Goal: Task Accomplishment & Management: Complete application form

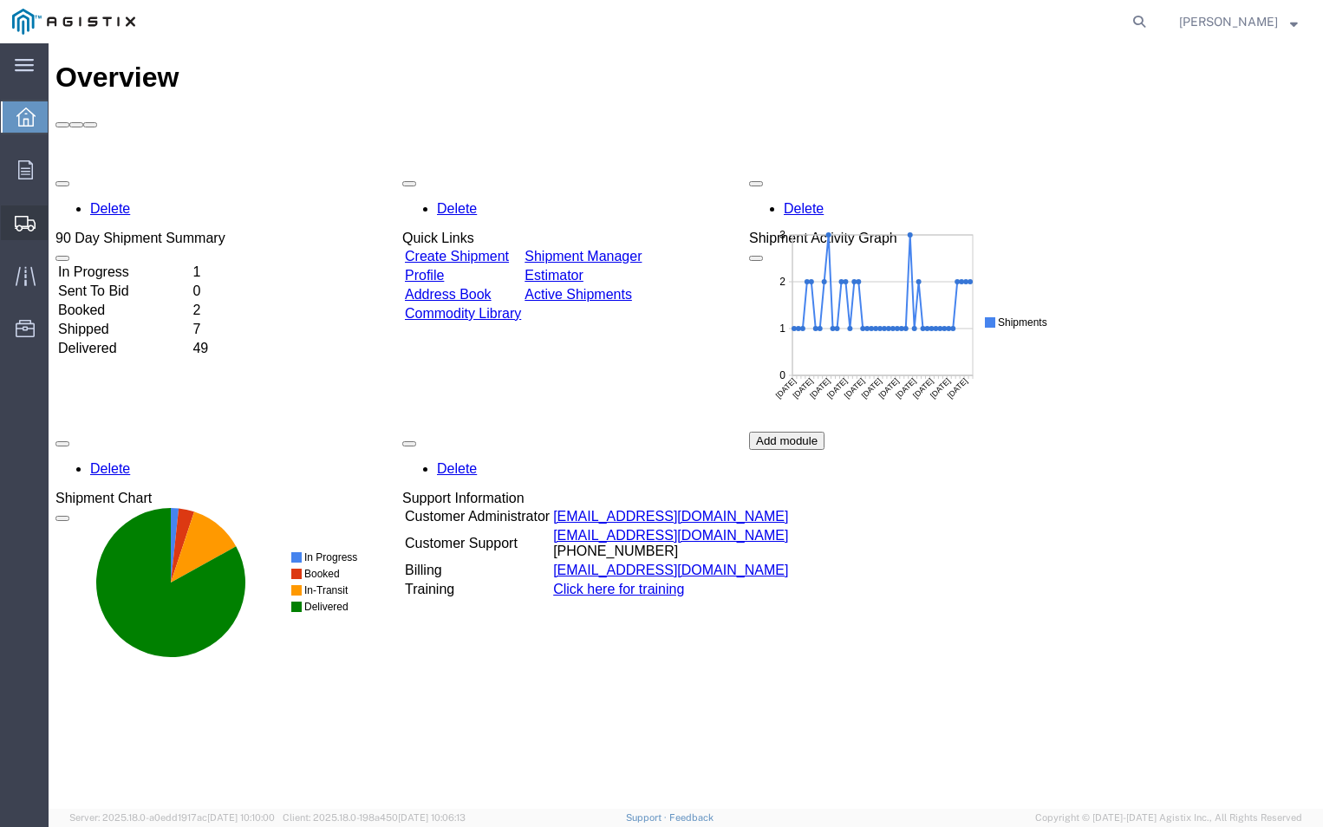
click at [0, 0] on span "Create Shipment" at bounding box center [0, 0] width 0 height 0
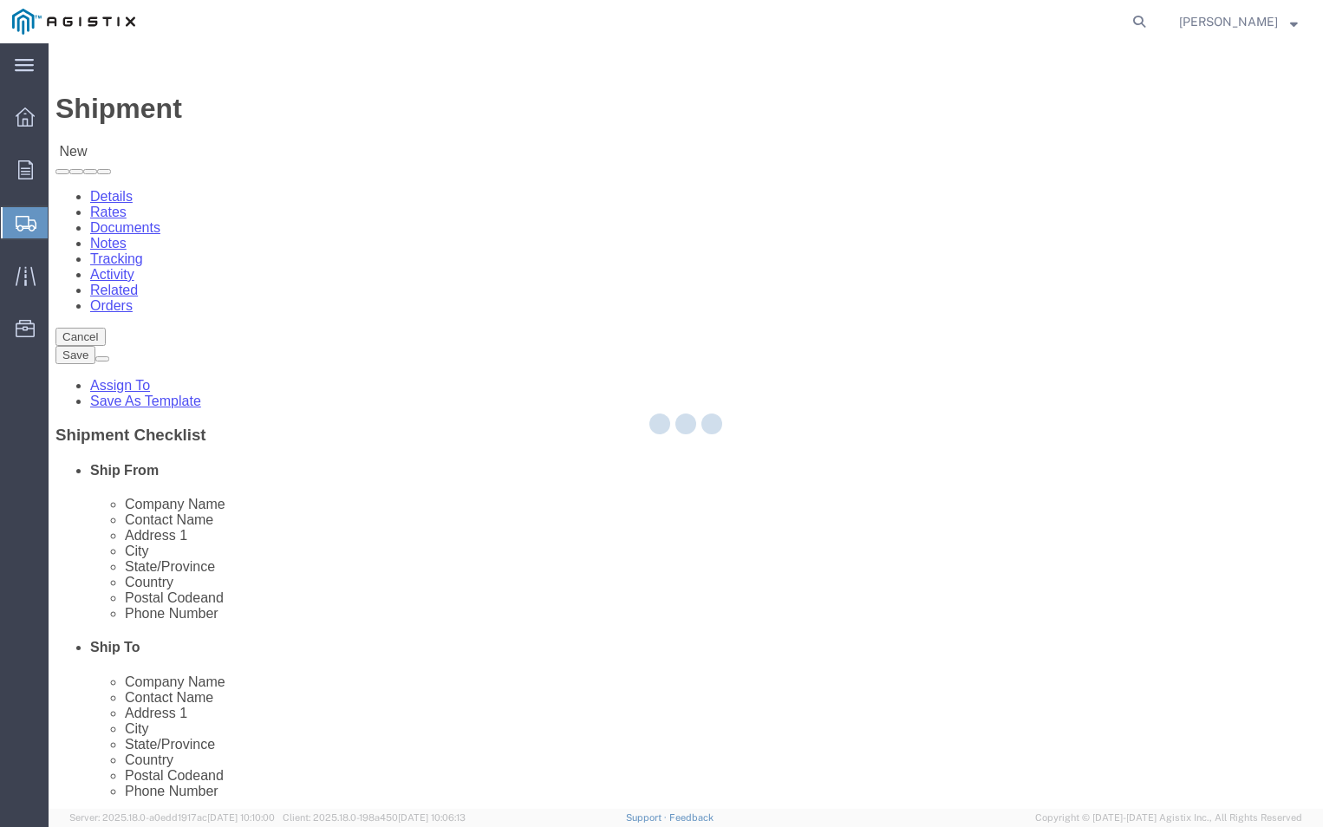
select select
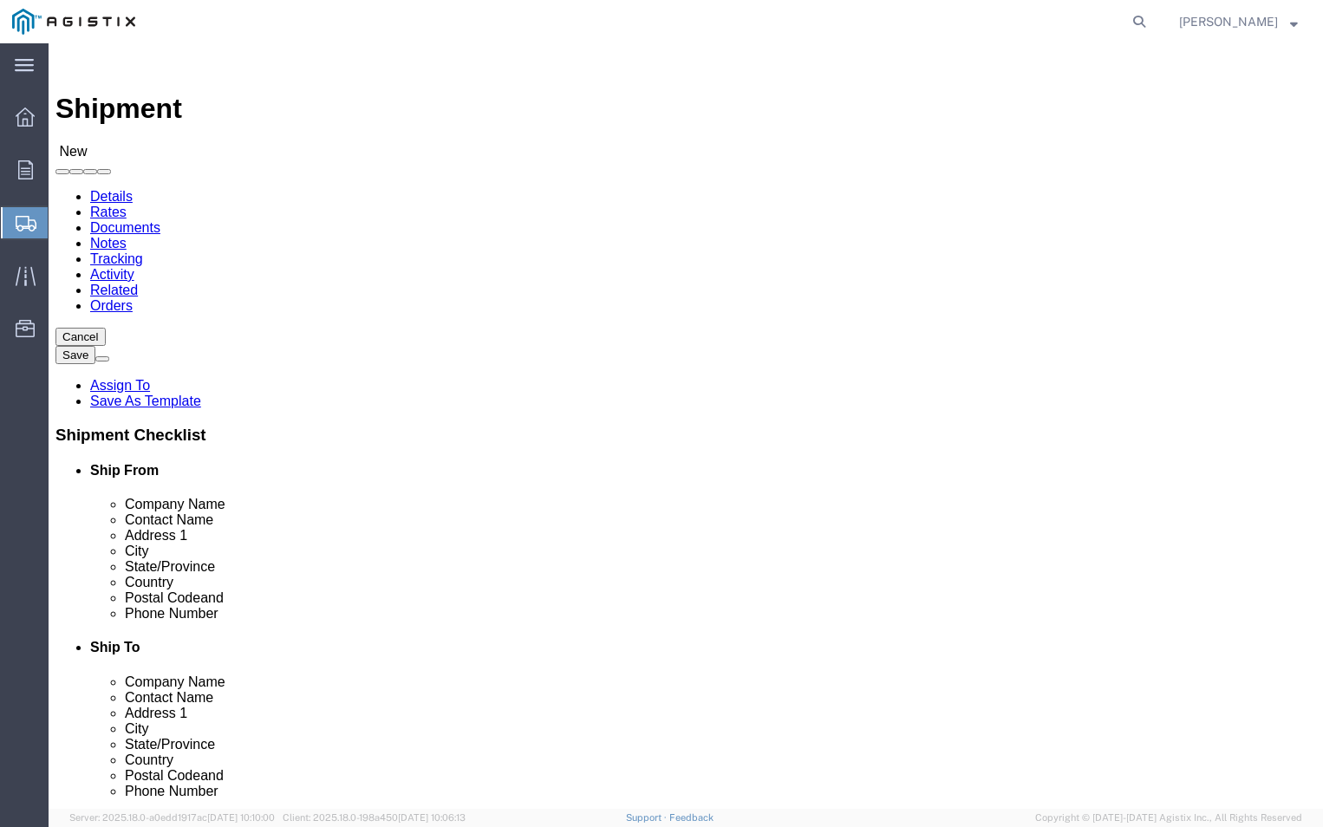
click select "Select ABB Inc PG&E"
select select "9596"
click select "Select ABB Inc PG&E"
select select
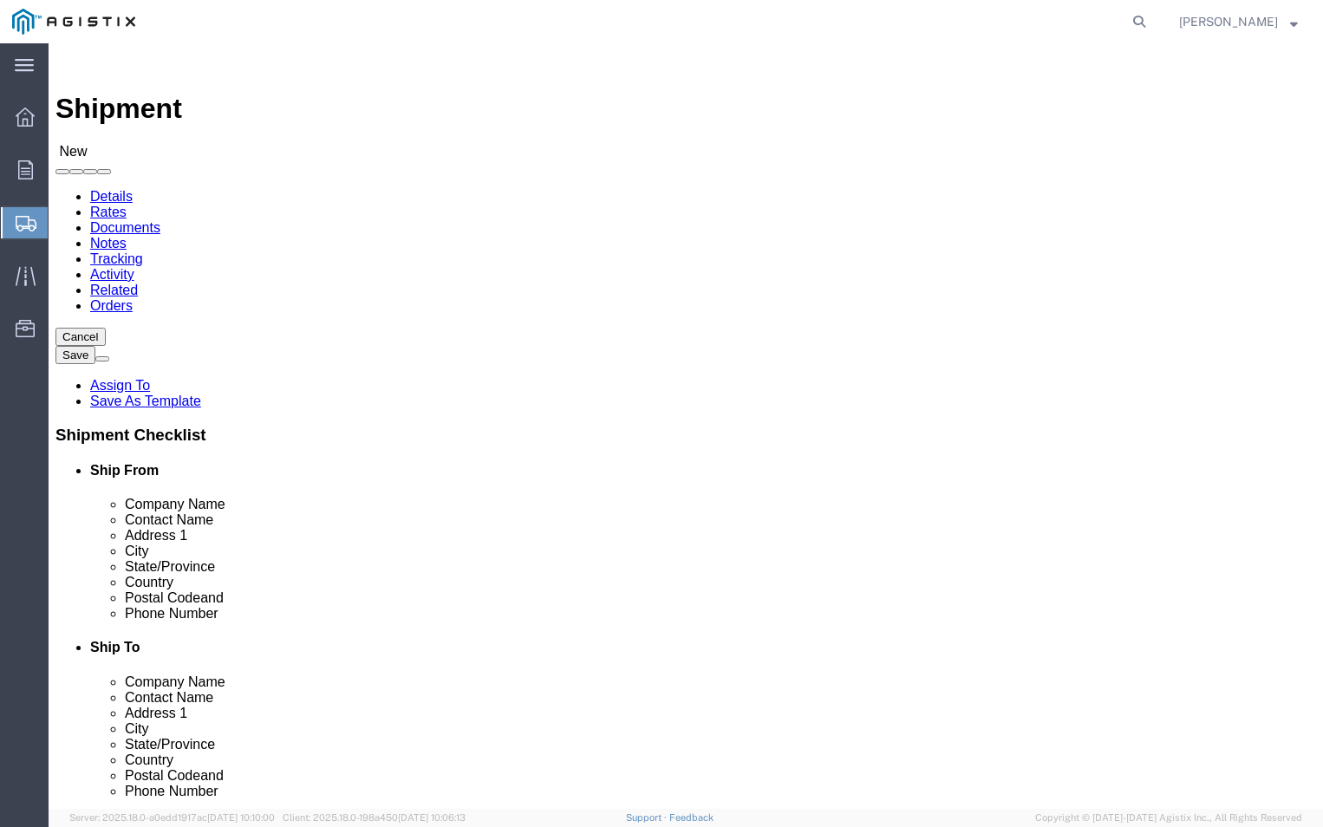
click select "Select All Others [GEOGRAPHIC_DATA] [GEOGRAPHIC_DATA] [GEOGRAPHIC_DATA] [GEOGRA…"
select select "19740"
click select "Select All Others [GEOGRAPHIC_DATA] [GEOGRAPHIC_DATA] [GEOGRAPHIC_DATA] [GEOGRA…"
click input "text"
type input "ABB"
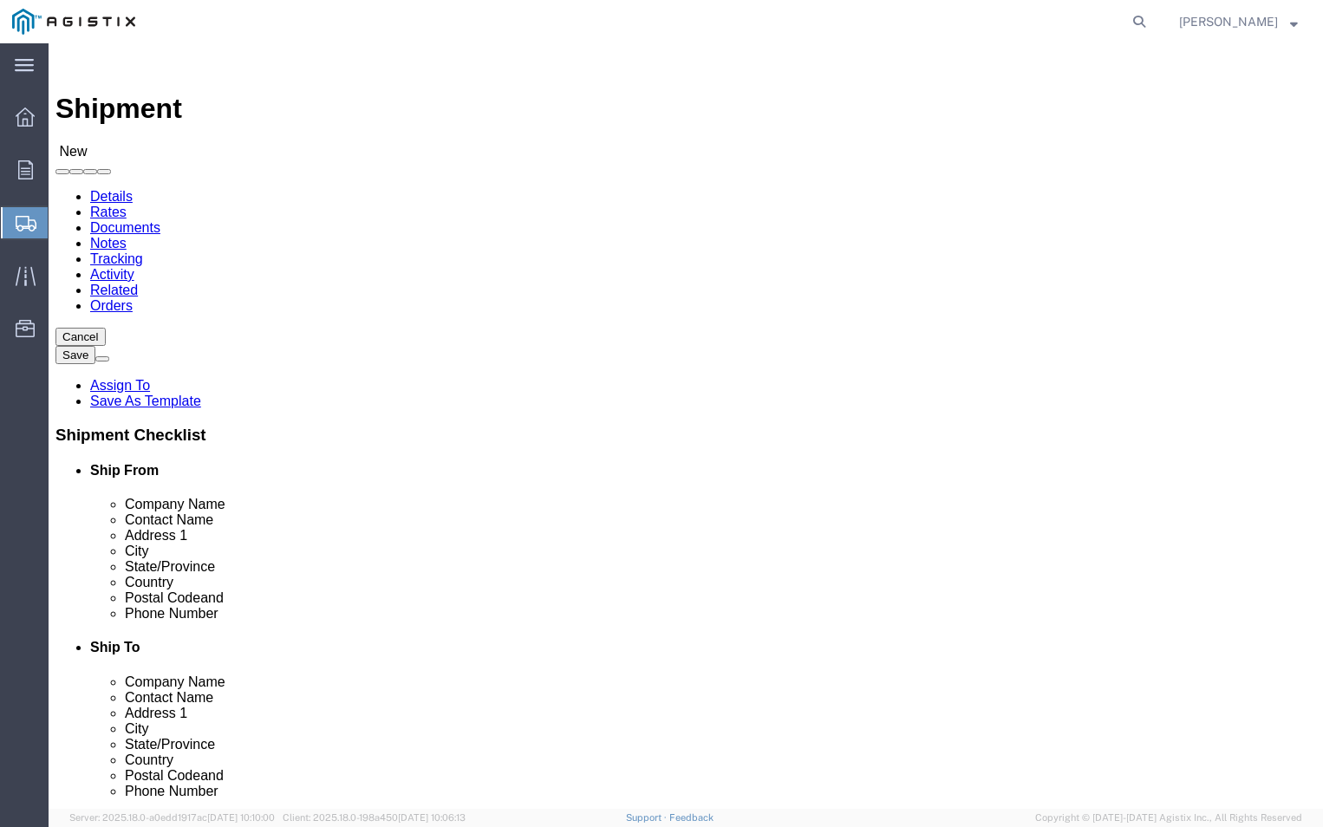
click p "- ABB, Inc - ([PERSON_NAME]) [STREET_ADDRESS]"
select select "NC"
type input "ABB, Inc"
click input "text"
type input "T"
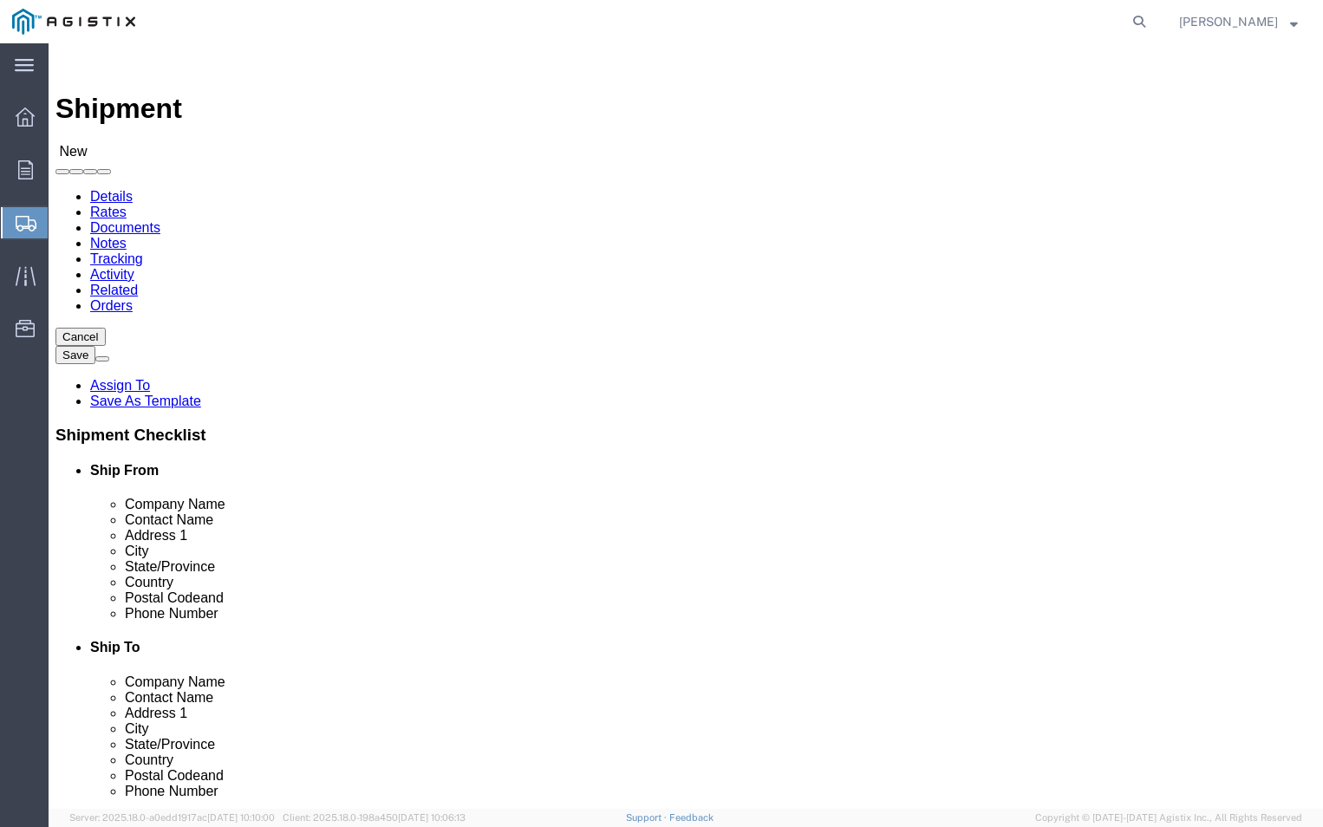
type input "[PERSON_NAME]"
click input "text"
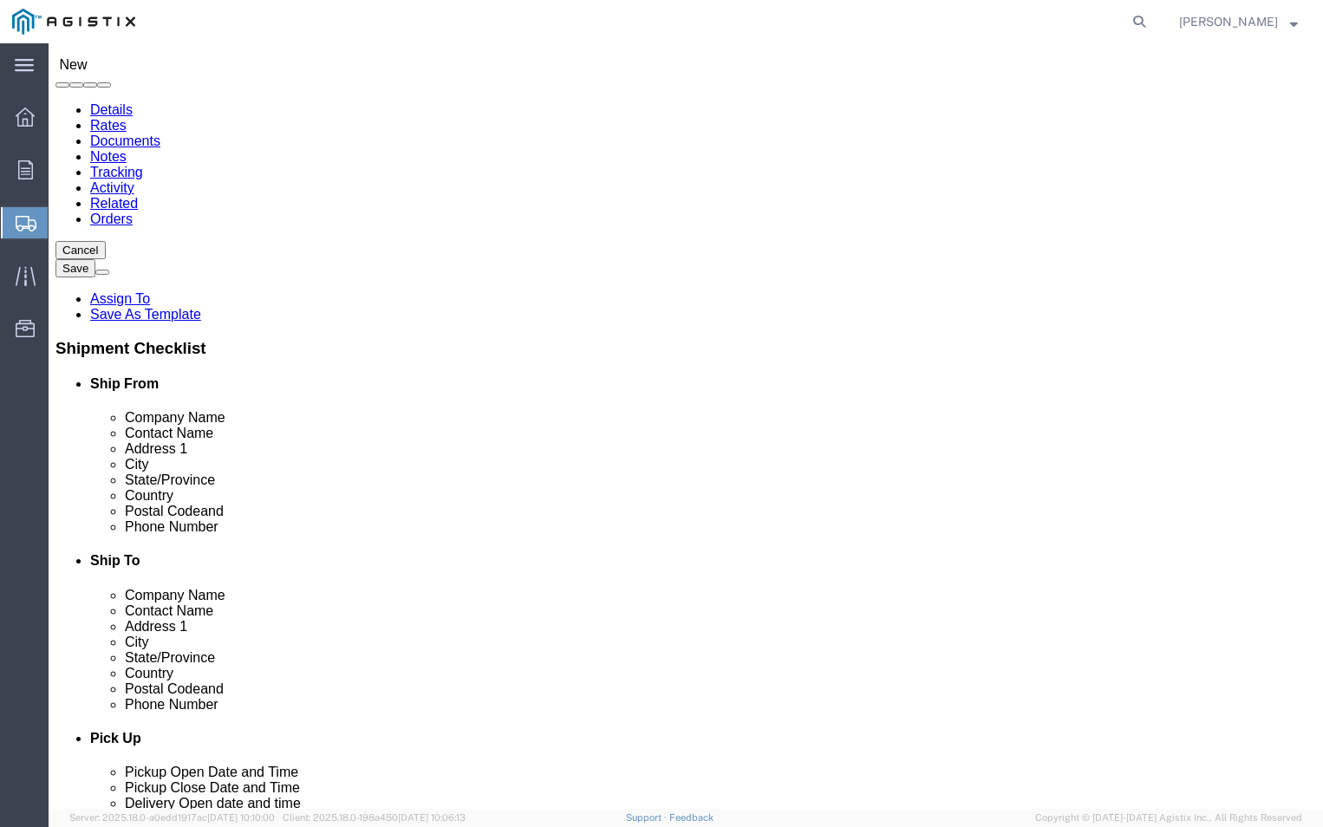
type input "B"
type input "Bldg A"
click input "text"
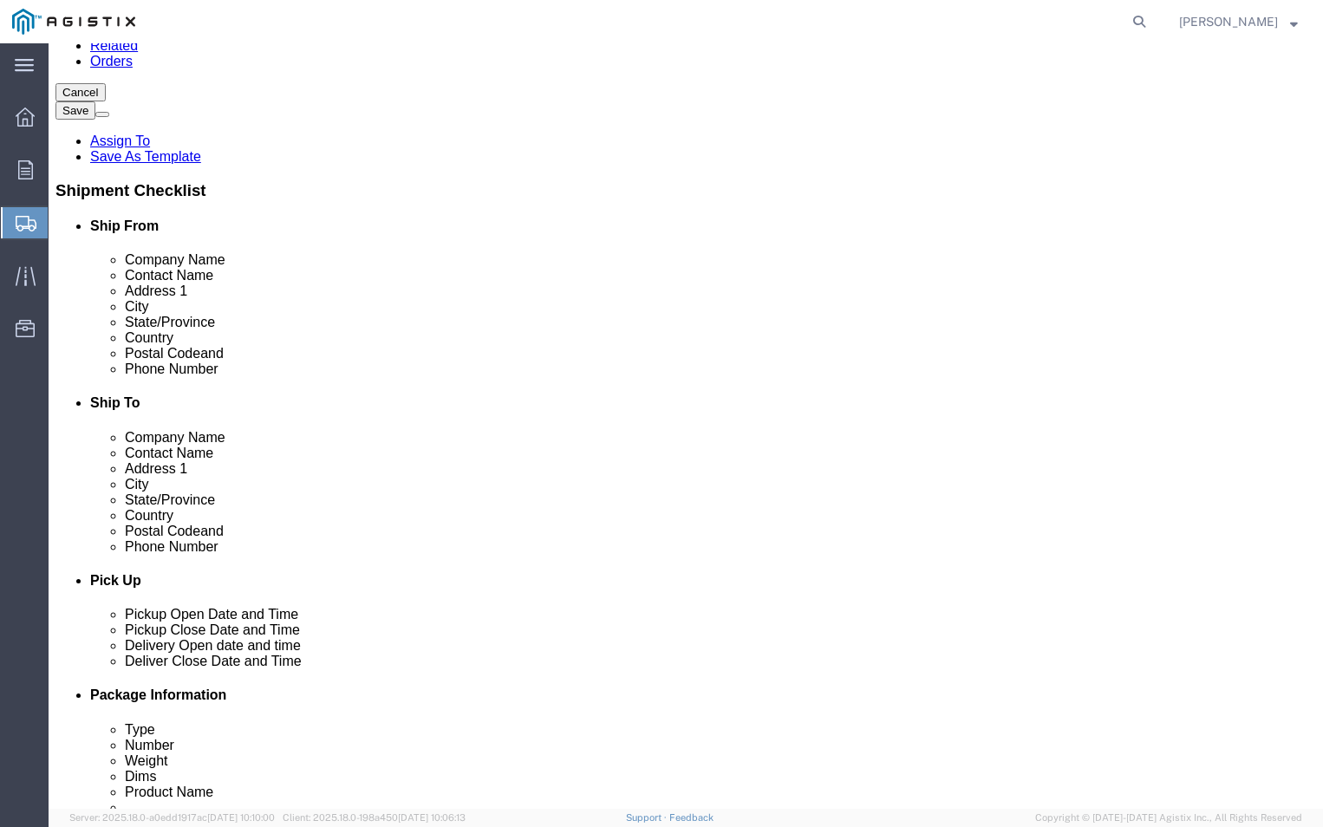
scroll to position [347, 0]
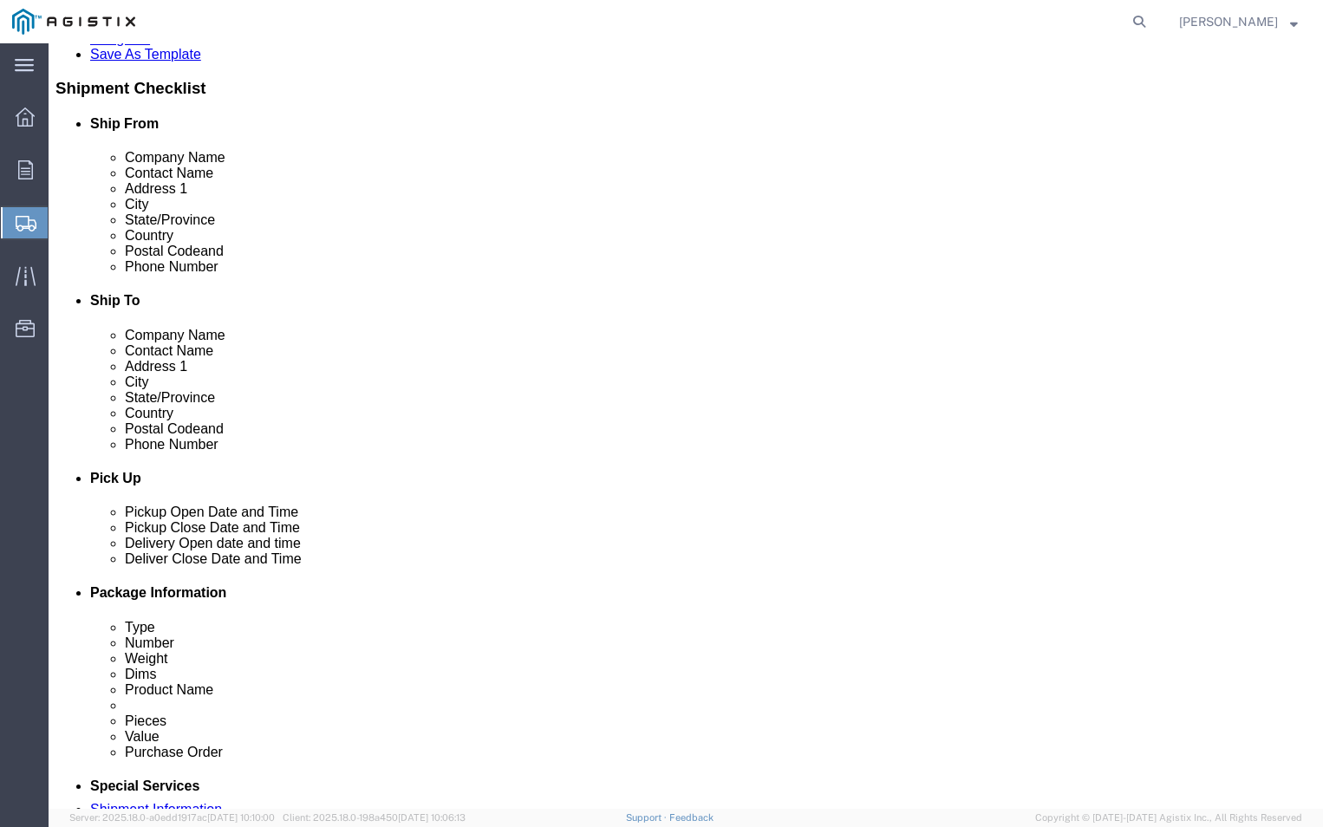
type input "[PHONE_NUMBER]"
drag, startPoint x: 230, startPoint y: 425, endPoint x: 226, endPoint y: 416, distance: 9.3
click input "text"
type input "[PERSON_NAME][EMAIL_ADDRESS][DOMAIN_NAME]"
click div "Shipment Notification"
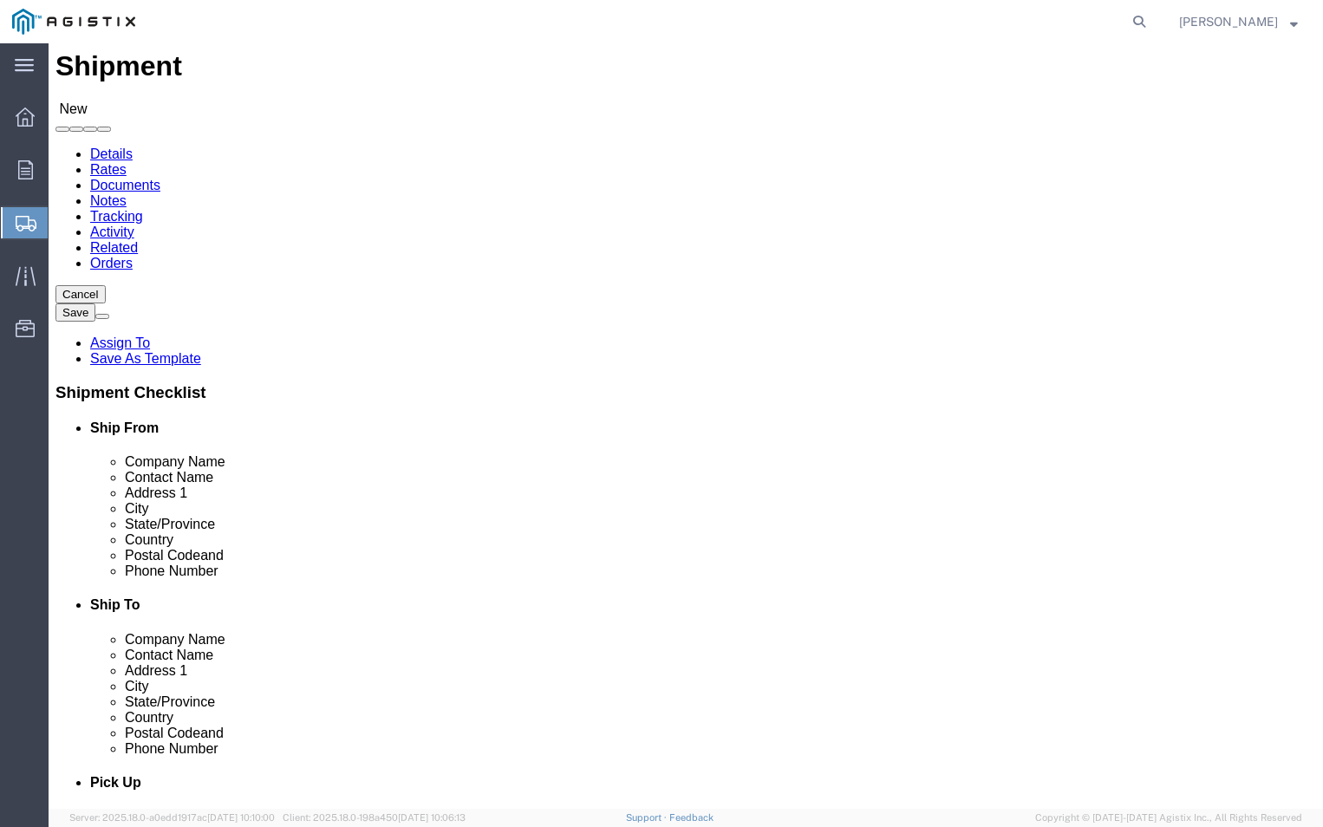
scroll to position [0, 0]
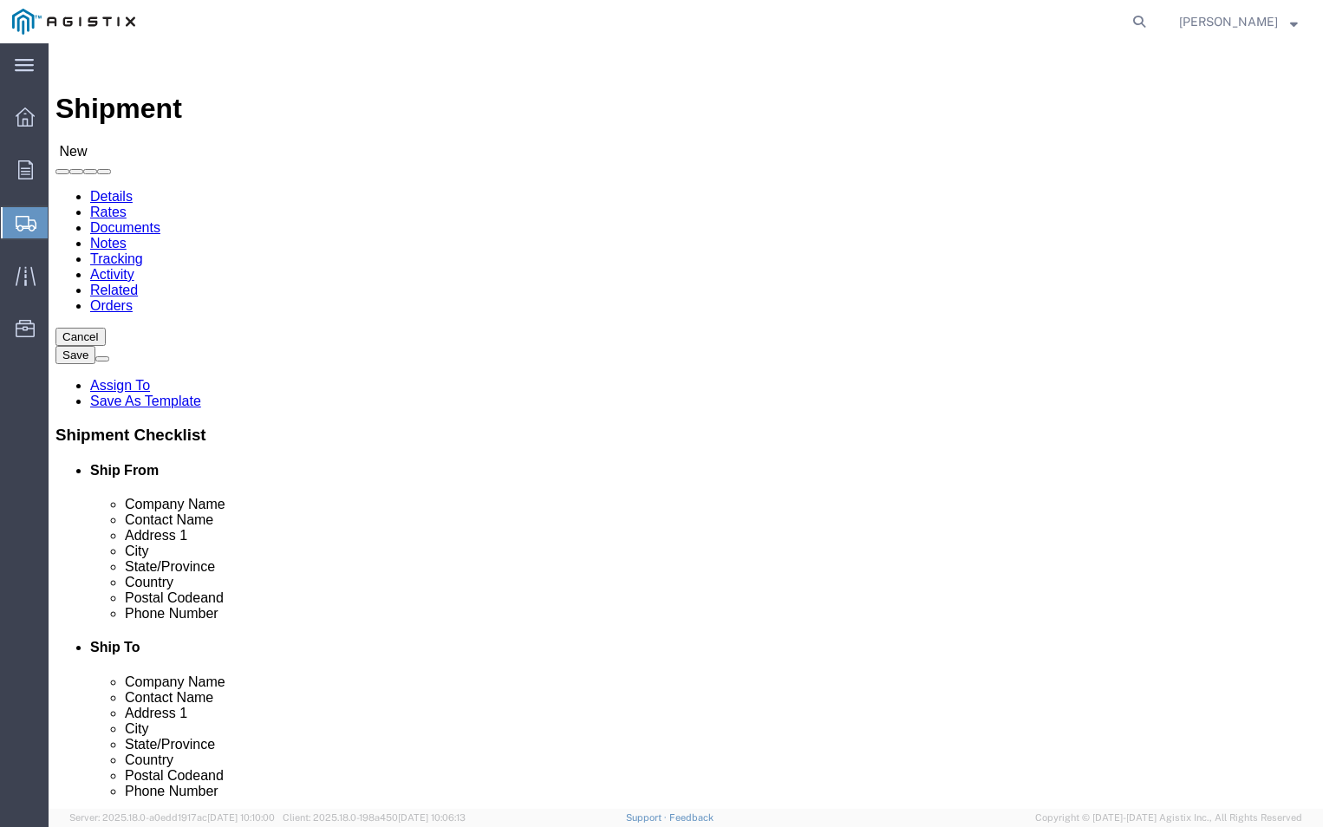
click input "text"
type input "PGE"
click input "text"
type input "FREMONT RECEIVING"
click input "text"
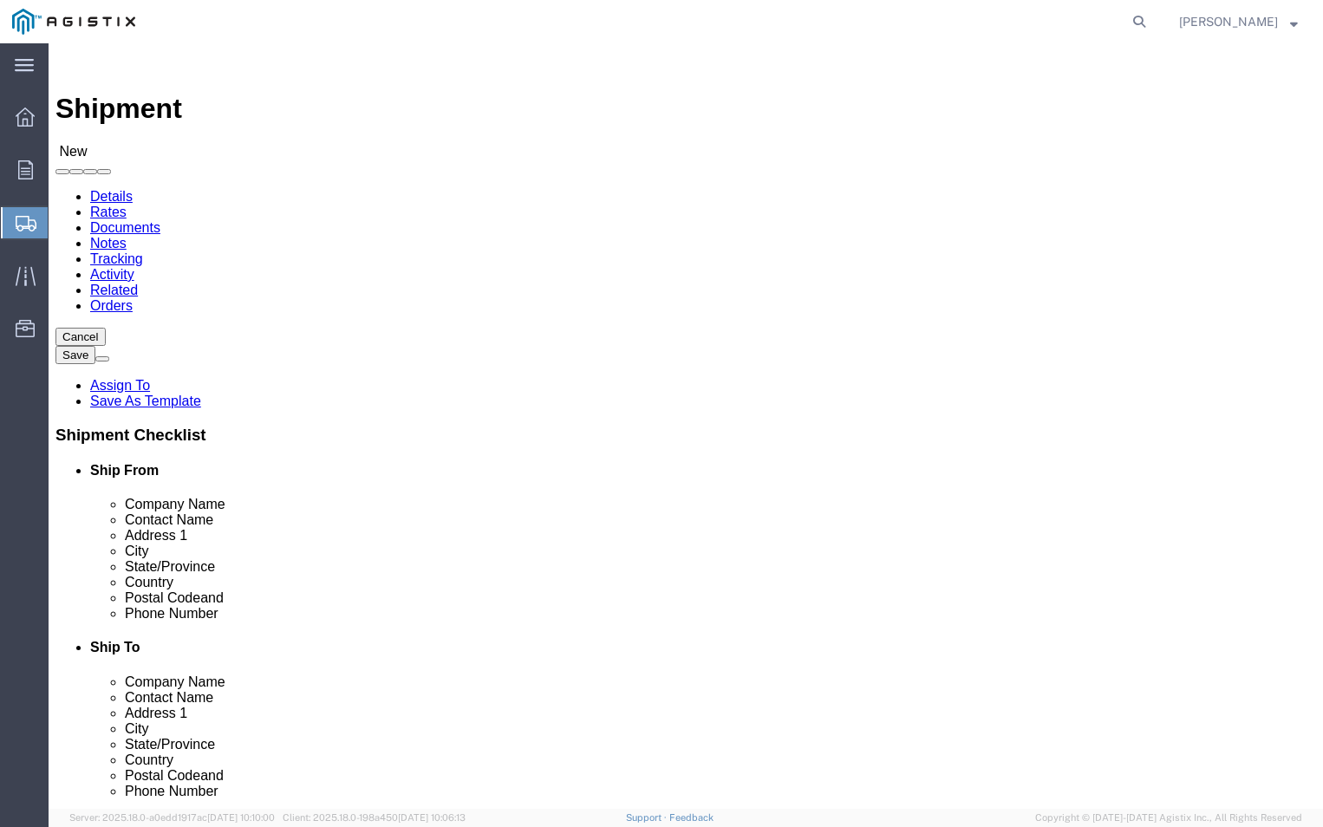
type input "[STREET_ADDRESS][PERSON_NAME]"
click input "text"
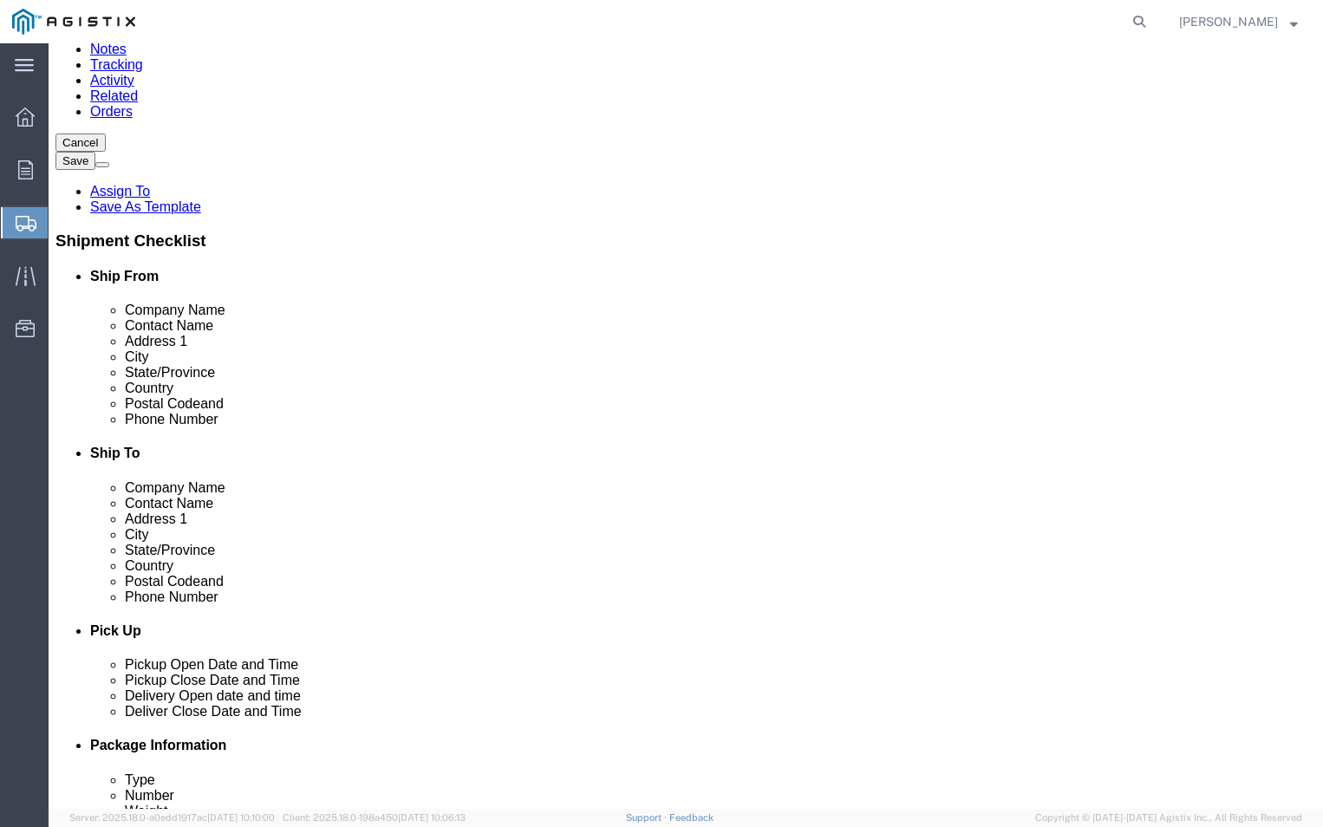
scroll to position [260, 0]
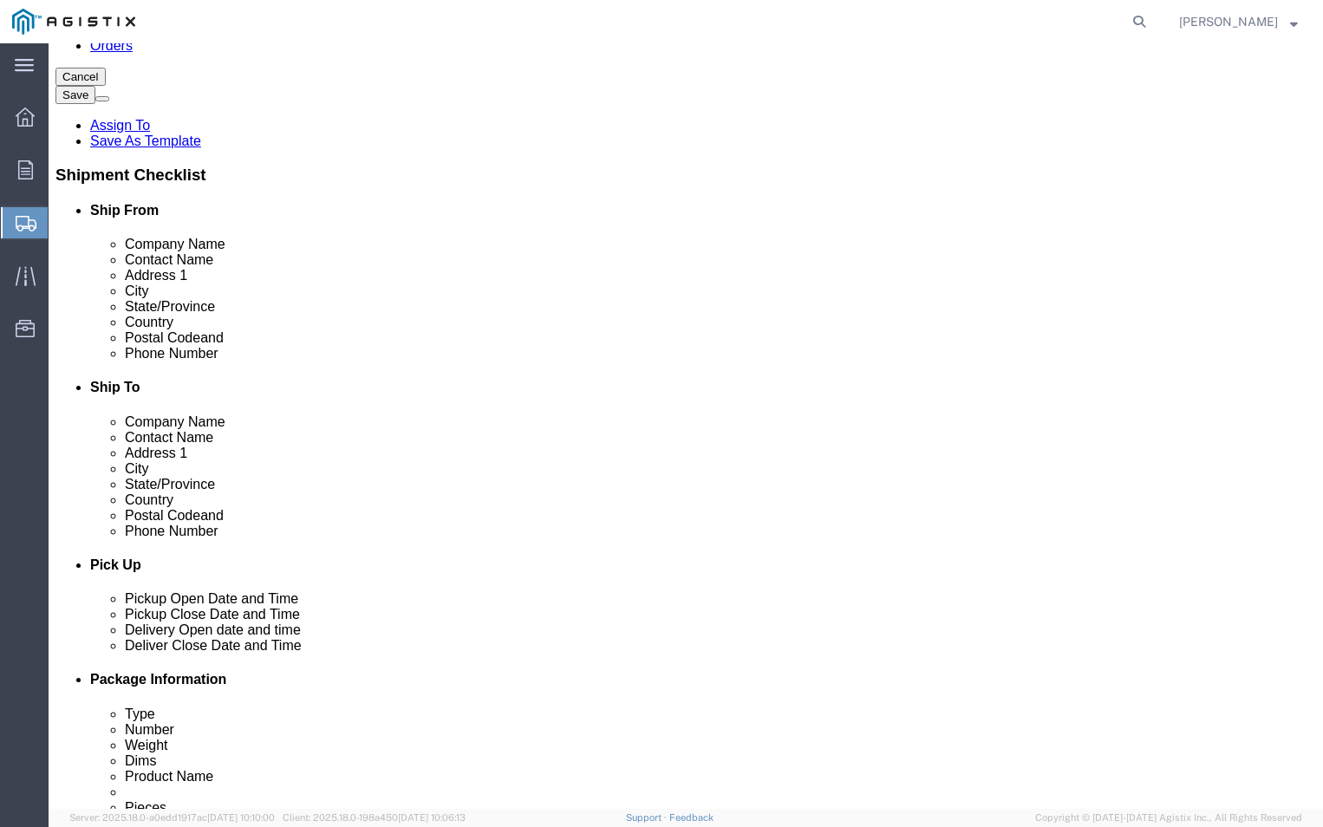
type input "FREMONT"
click div "Location My Profile Location (OBSOLETE) [PERSON_NAME] SC - GC TRAILER (OBSOLETE…"
click input "Postal Code"
type input "94538"
click input "text"
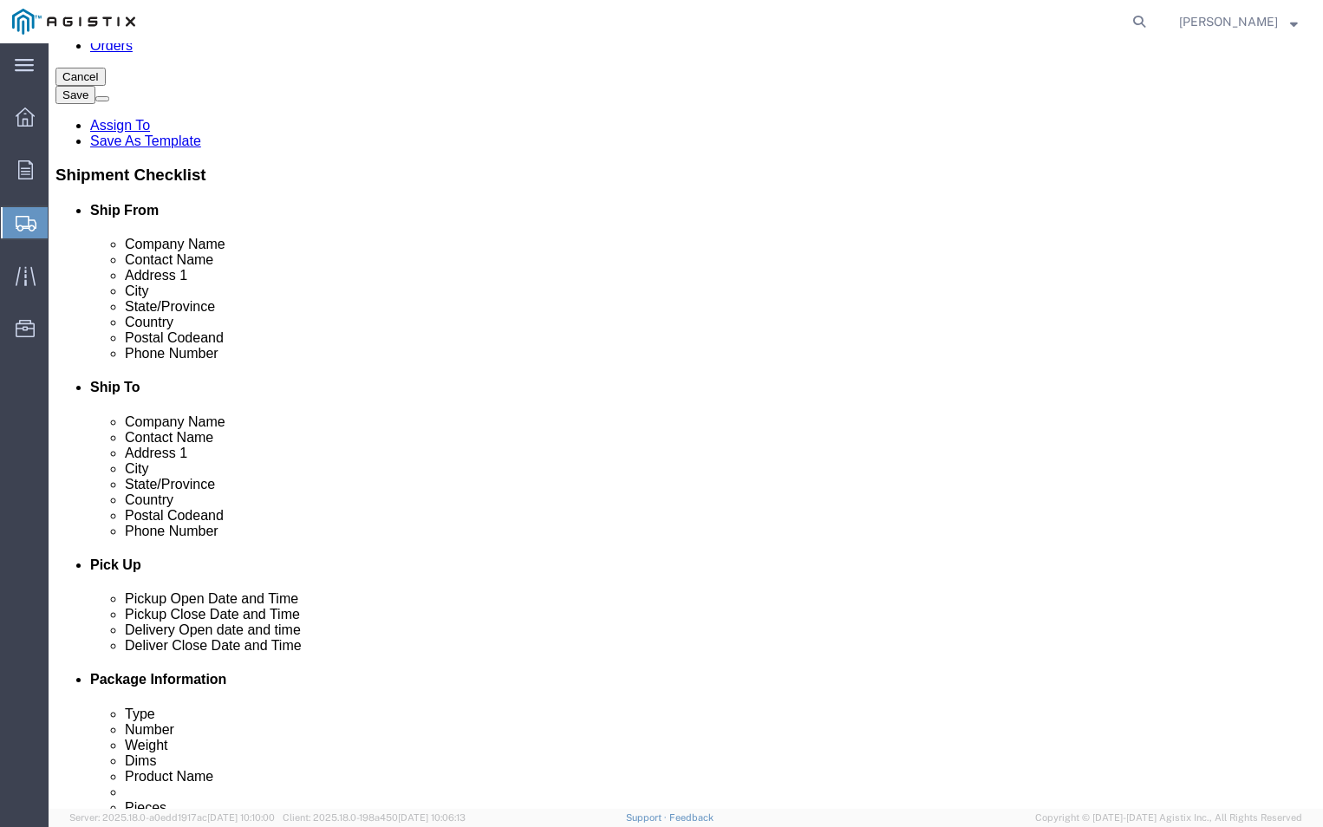
type input "[PHONE_NUMBER]"
click input "text"
type input "[PERSON_NAME][EMAIL_ADDRESS][DOMAIN_NAME]"
click div "Shipment Notification"
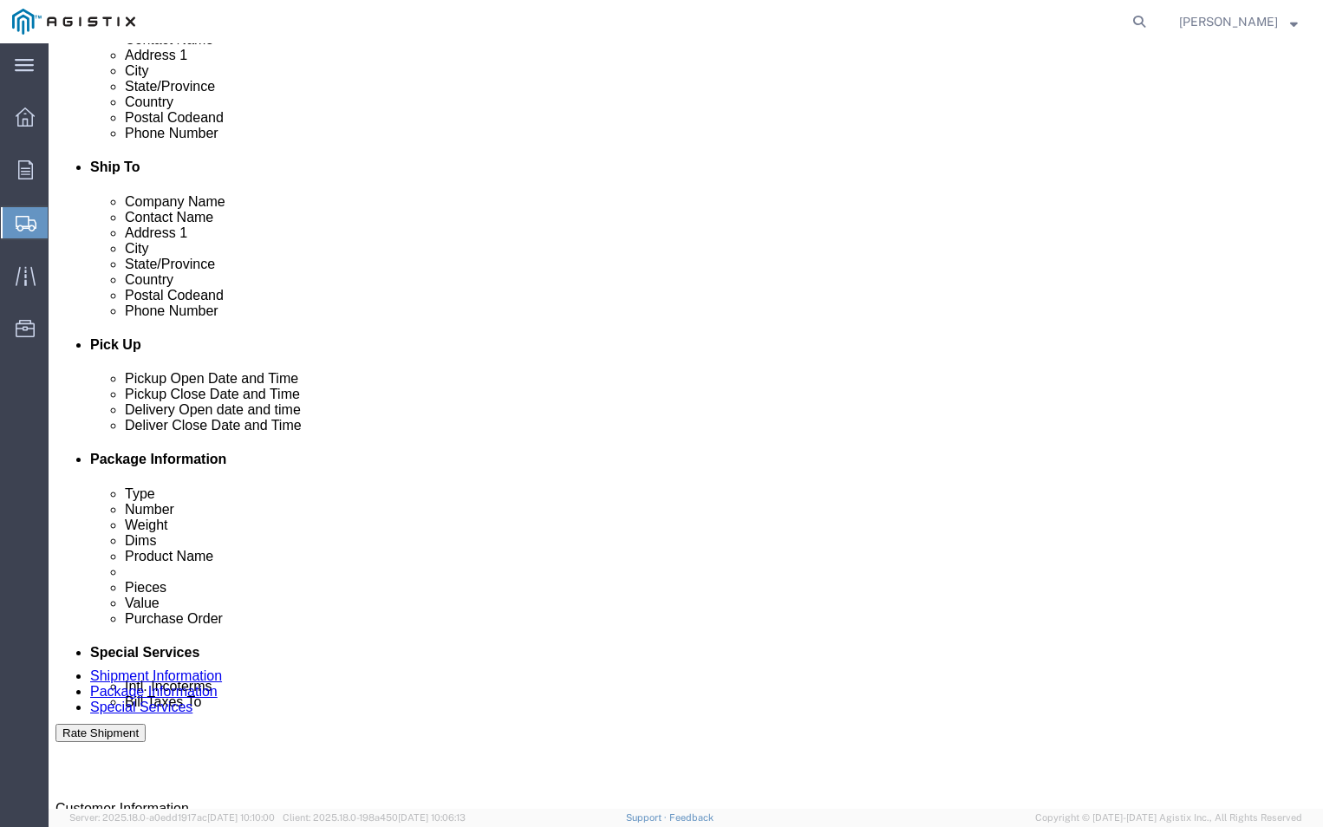
scroll to position [520, 0]
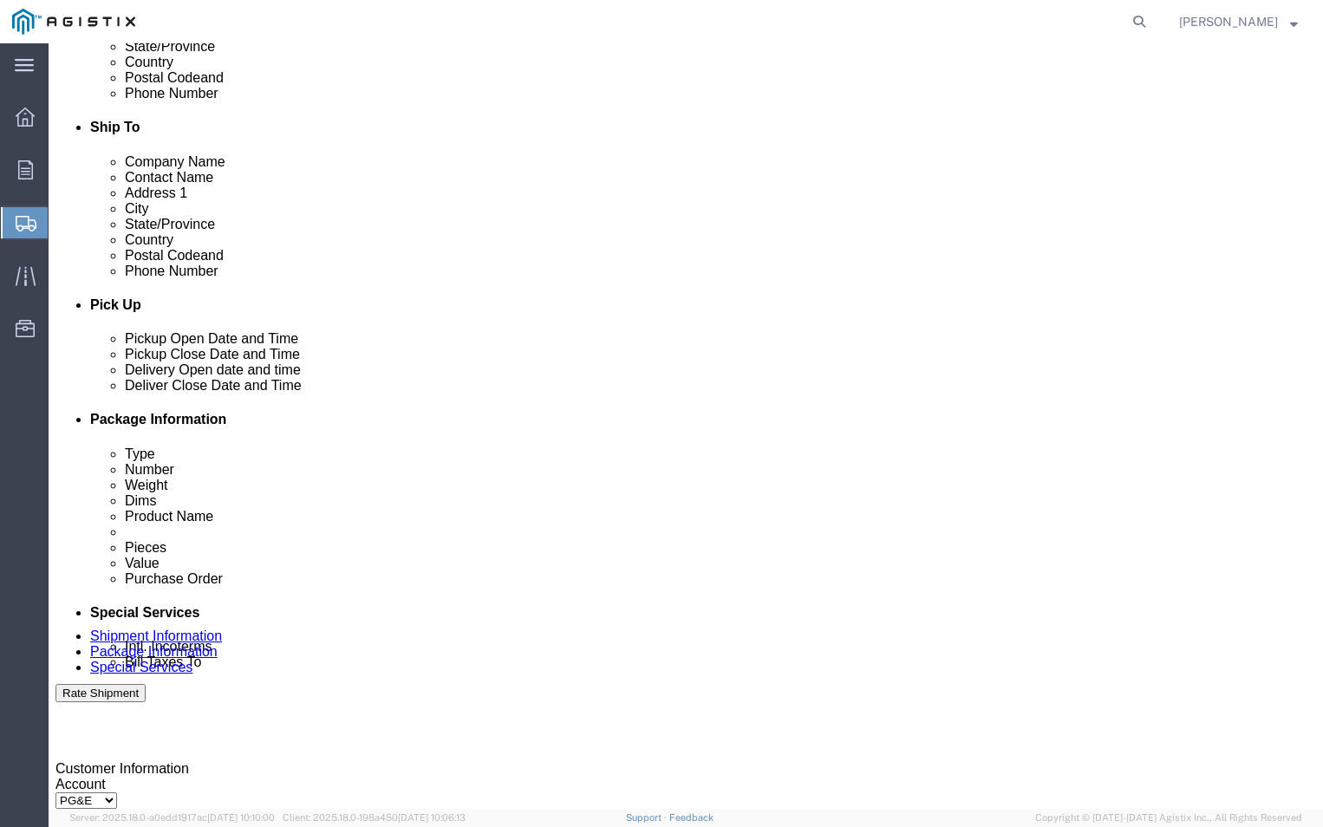
click div "[DATE] 1:00 PM"
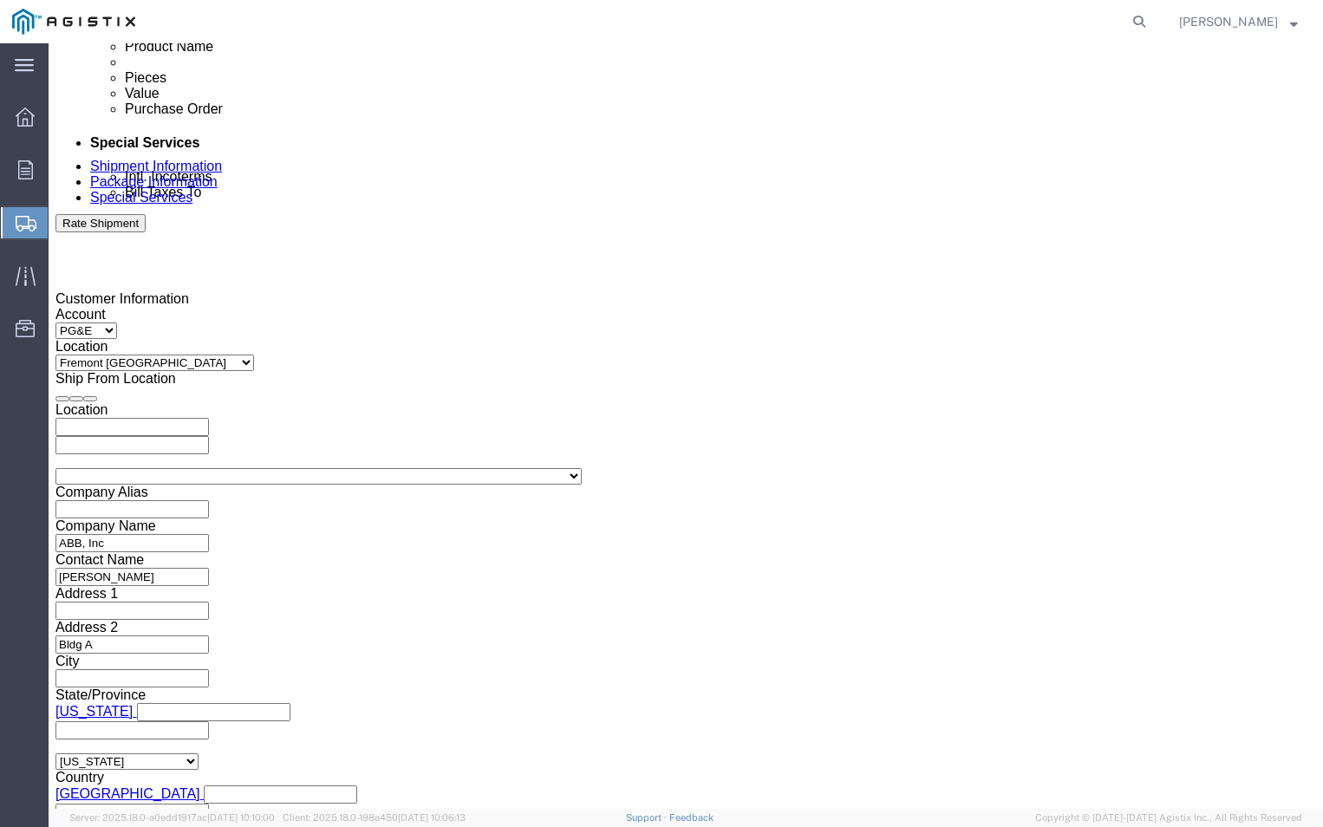
click button "Apply"
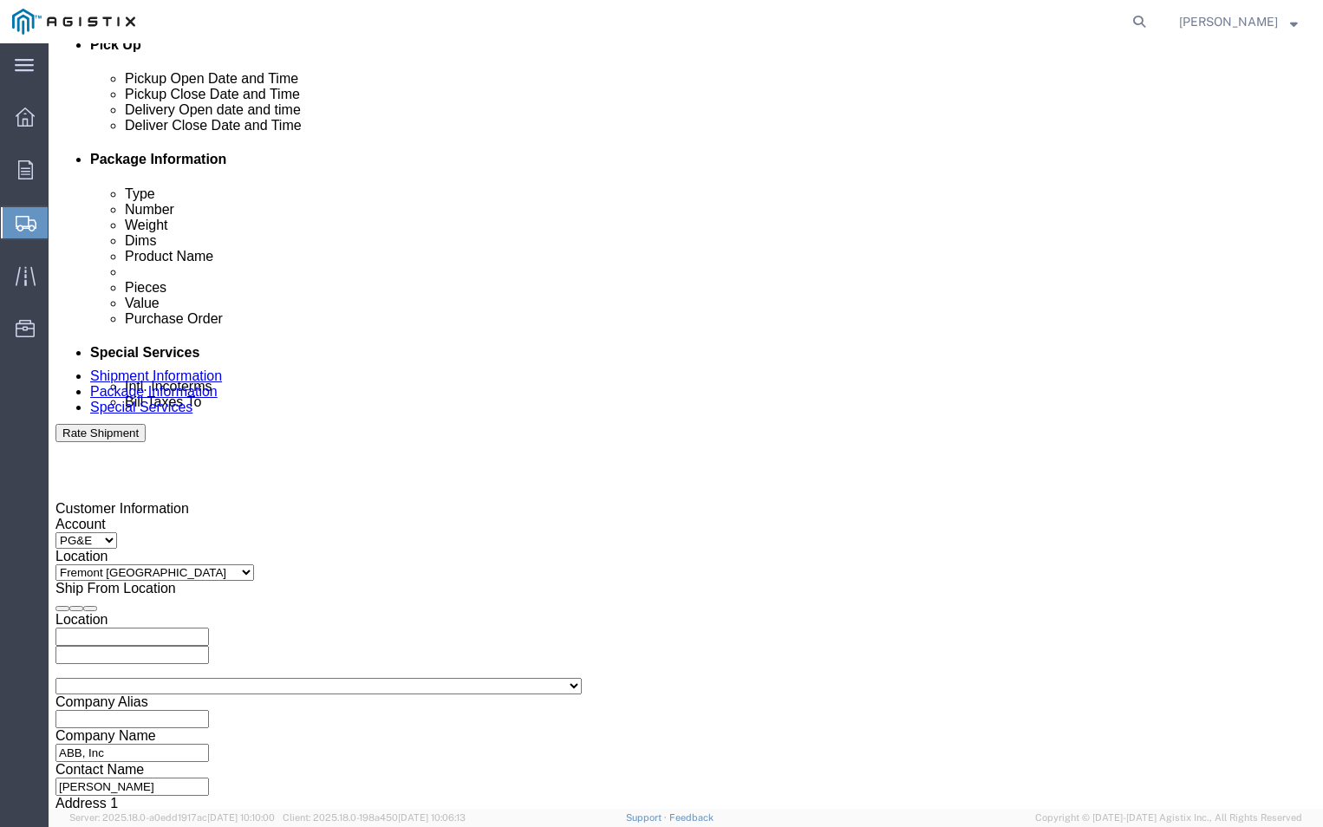
scroll to position [730, 0]
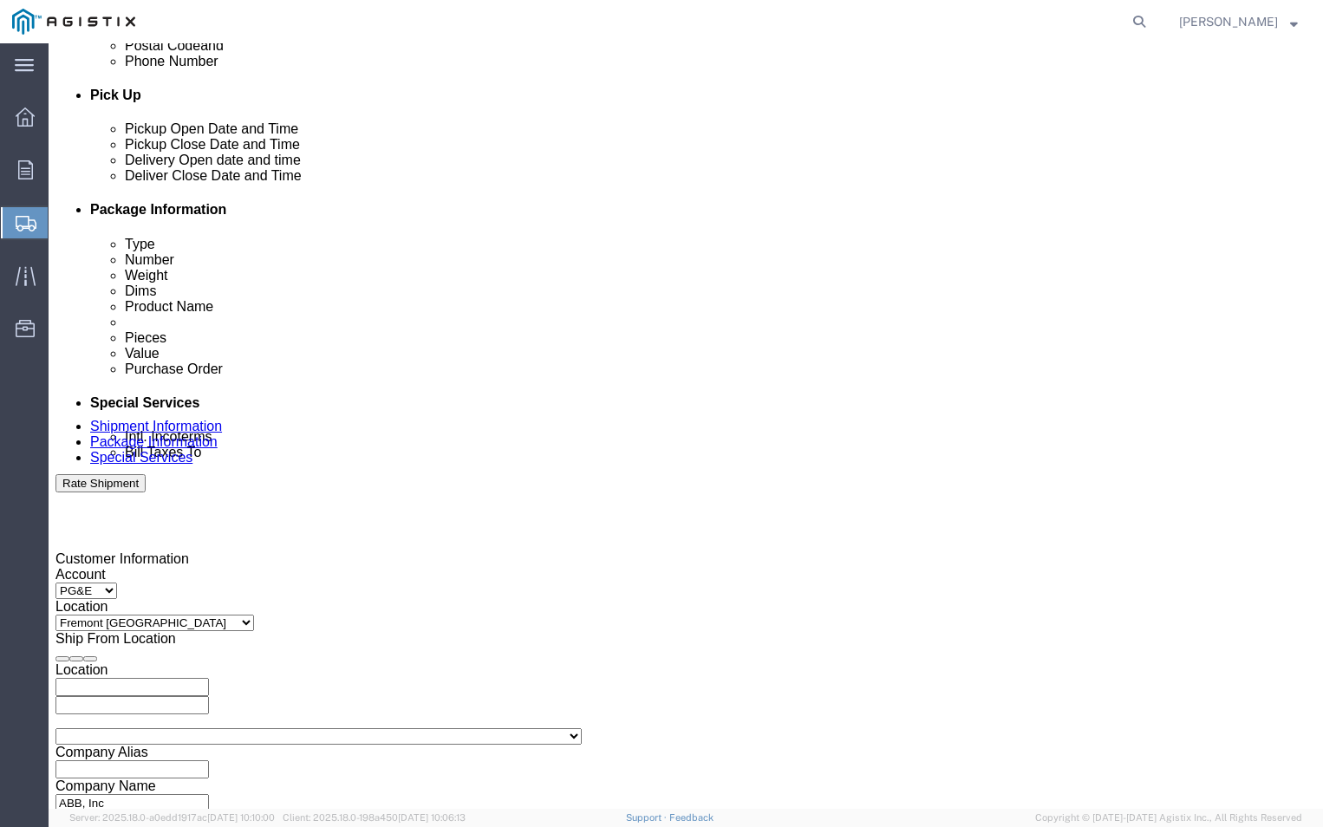
click div "[DATE] 2:00 PM"
click input "2:00 PM"
type input "4:00 PM"
click button "Apply"
click div
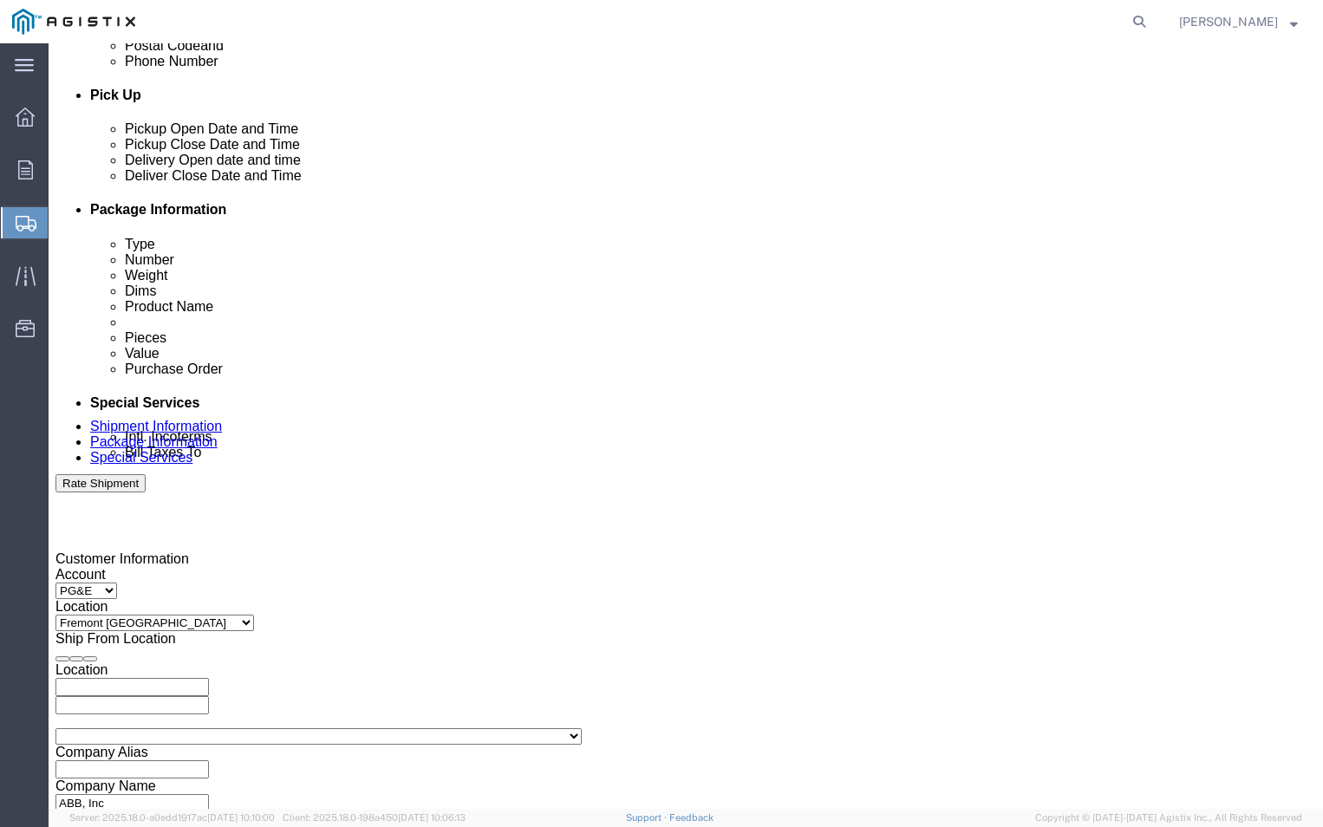
scroll to position [744, 0]
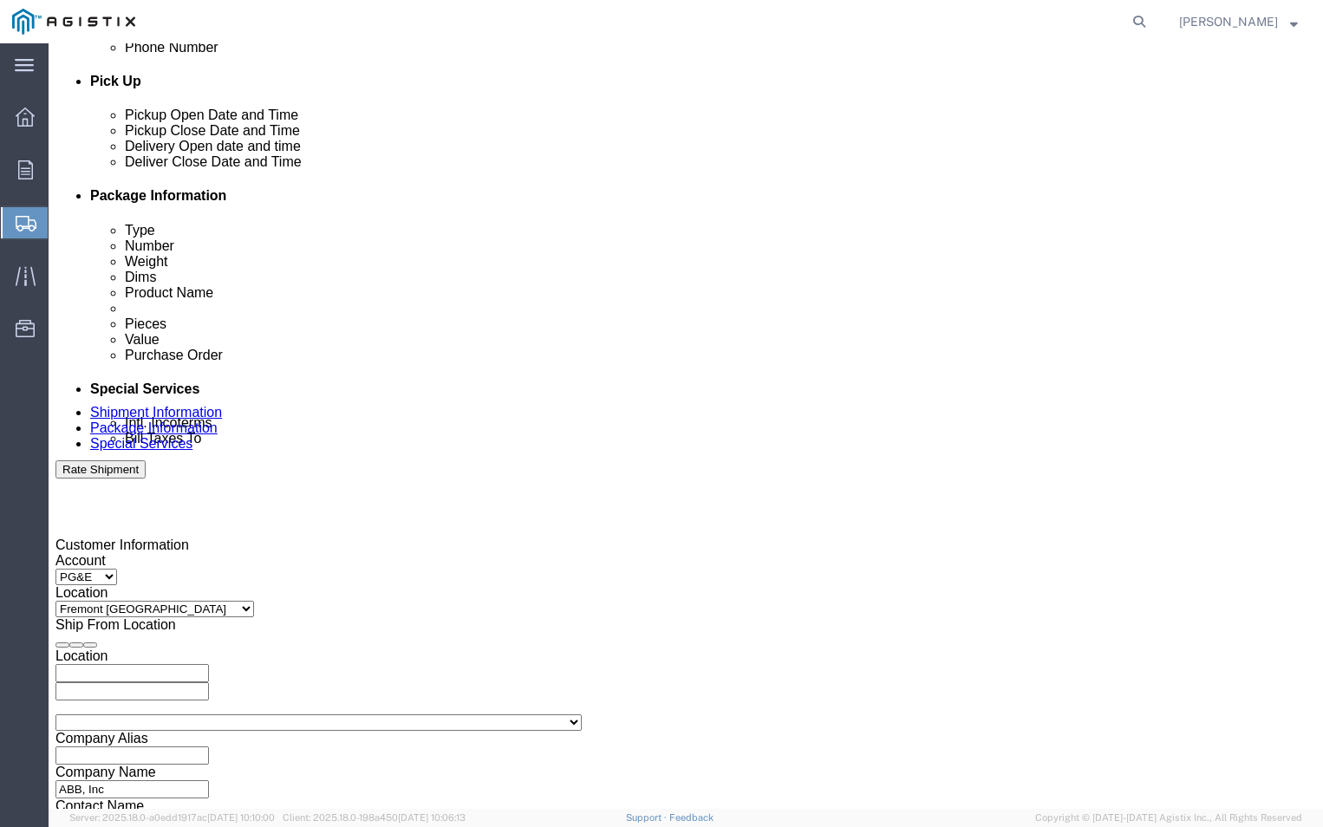
click input "5:00 PM"
click input "9:00 PM"
type input "9:00 AM"
click button "Apply"
click icon
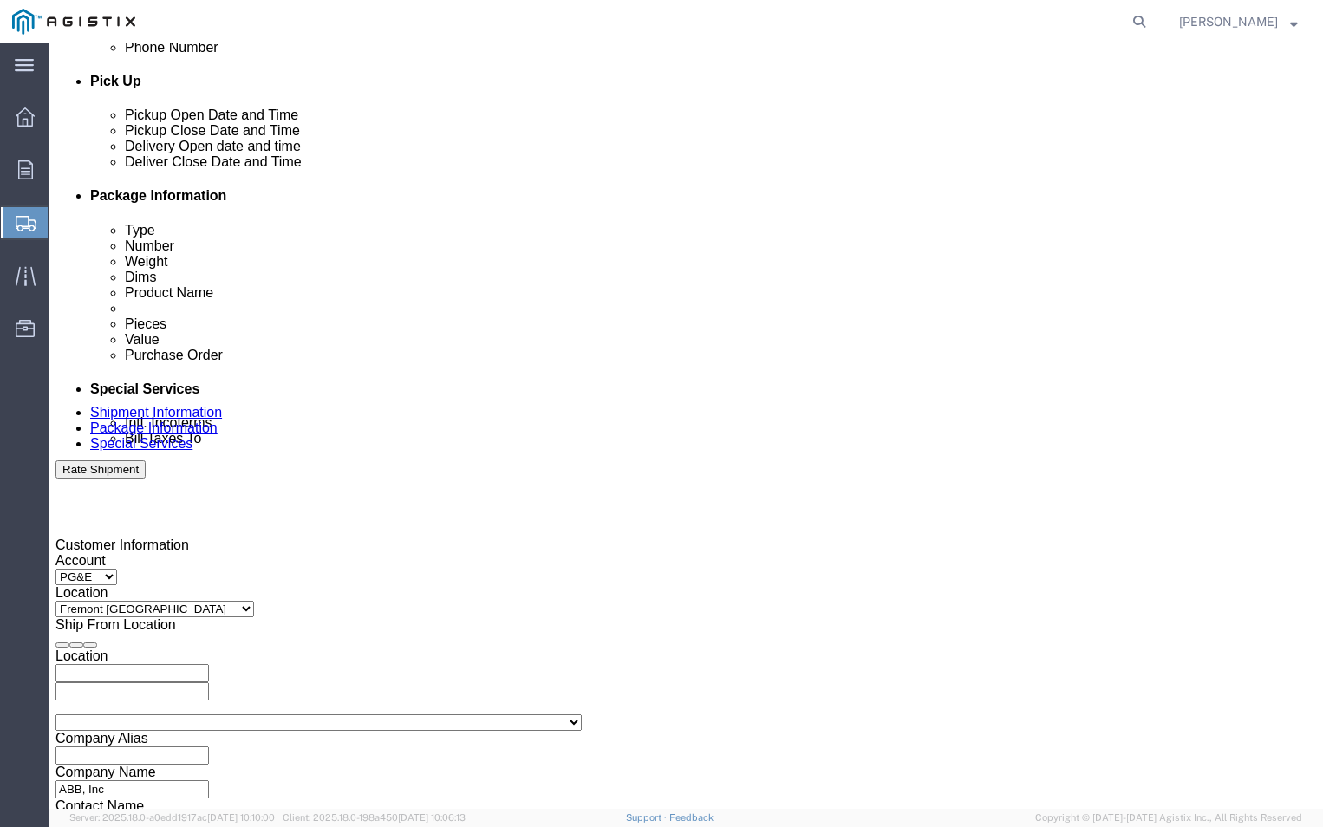
click icon
click div
click input "10:00 AM"
click input "2:00 AM"
type input "2:00 PM"
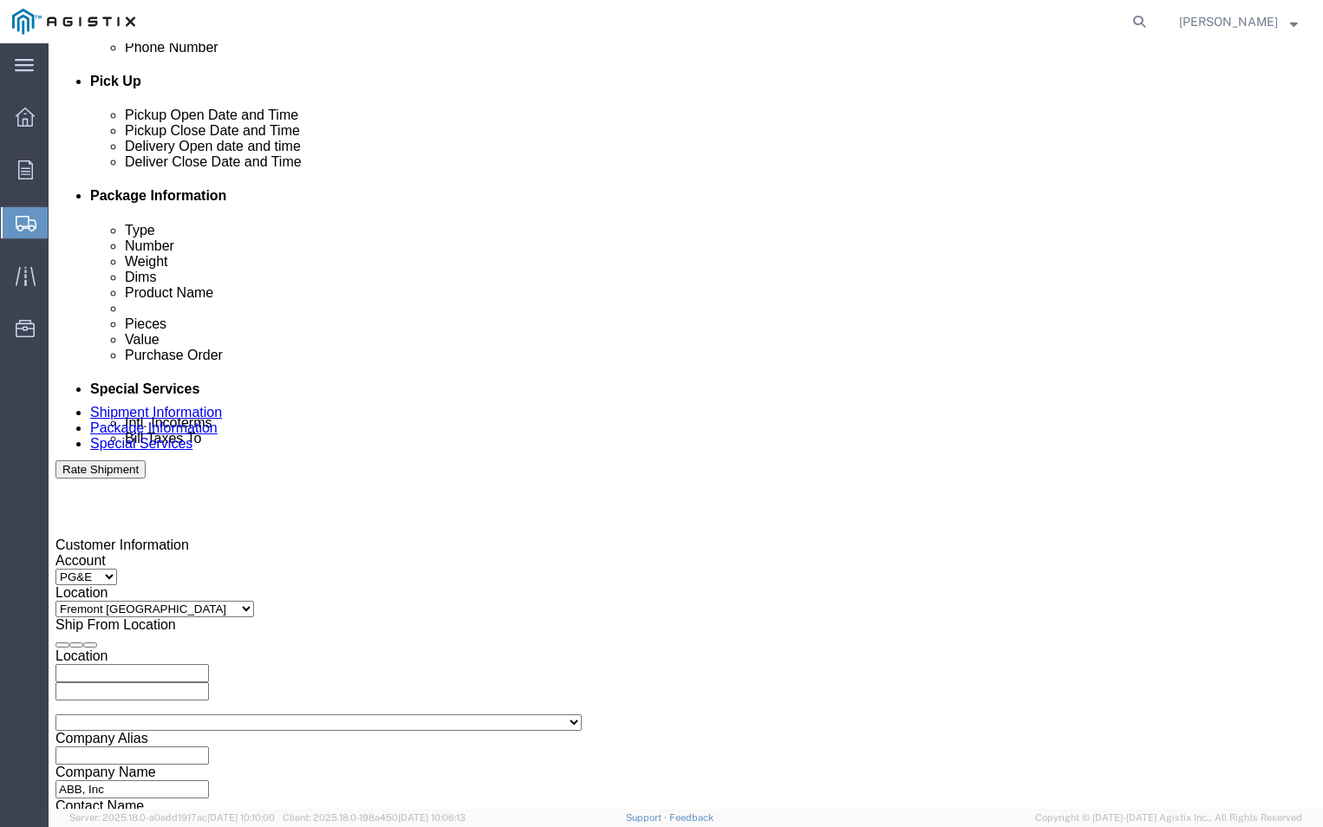
drag, startPoint x: 714, startPoint y: 810, endPoint x: 666, endPoint y: 759, distance: 70.5
click button "Apply"
click input "text"
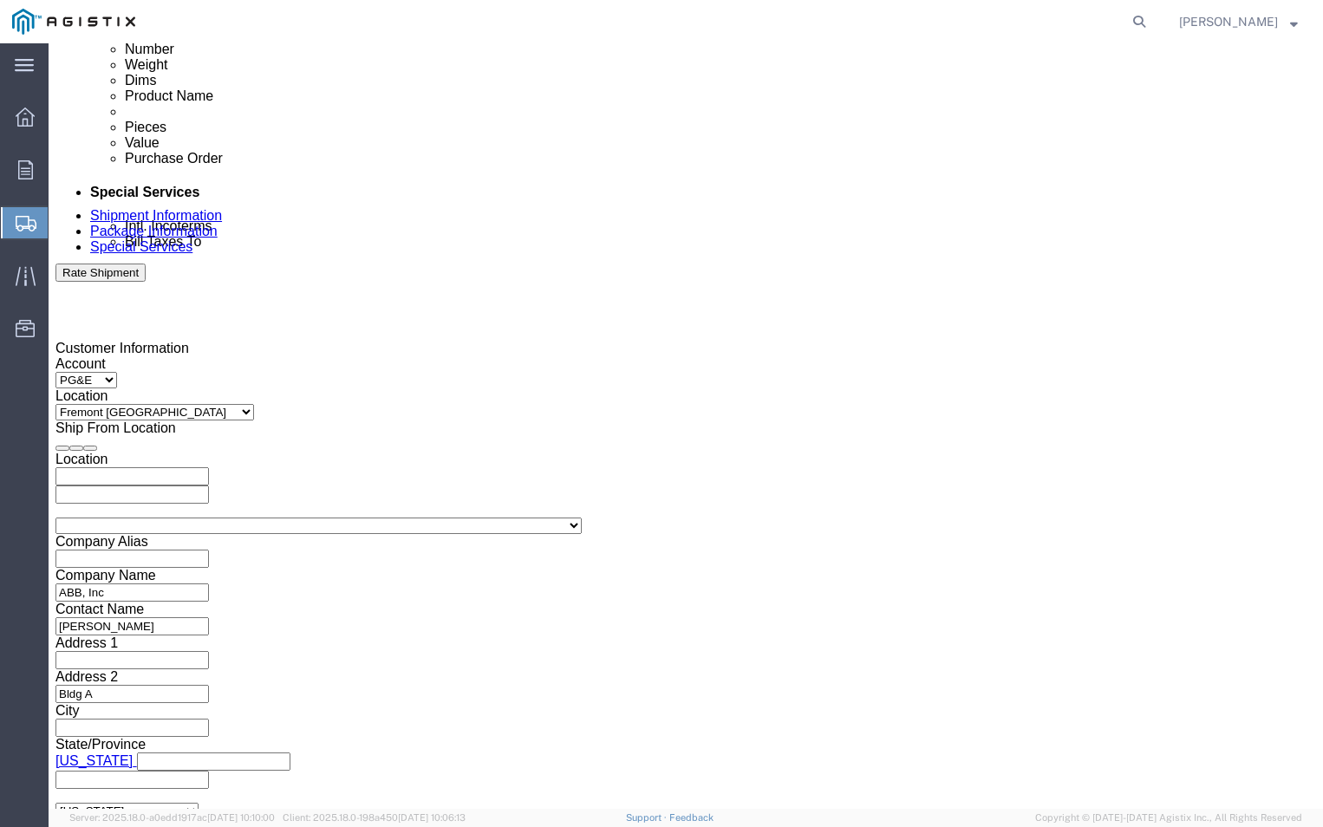
scroll to position [1004, 0]
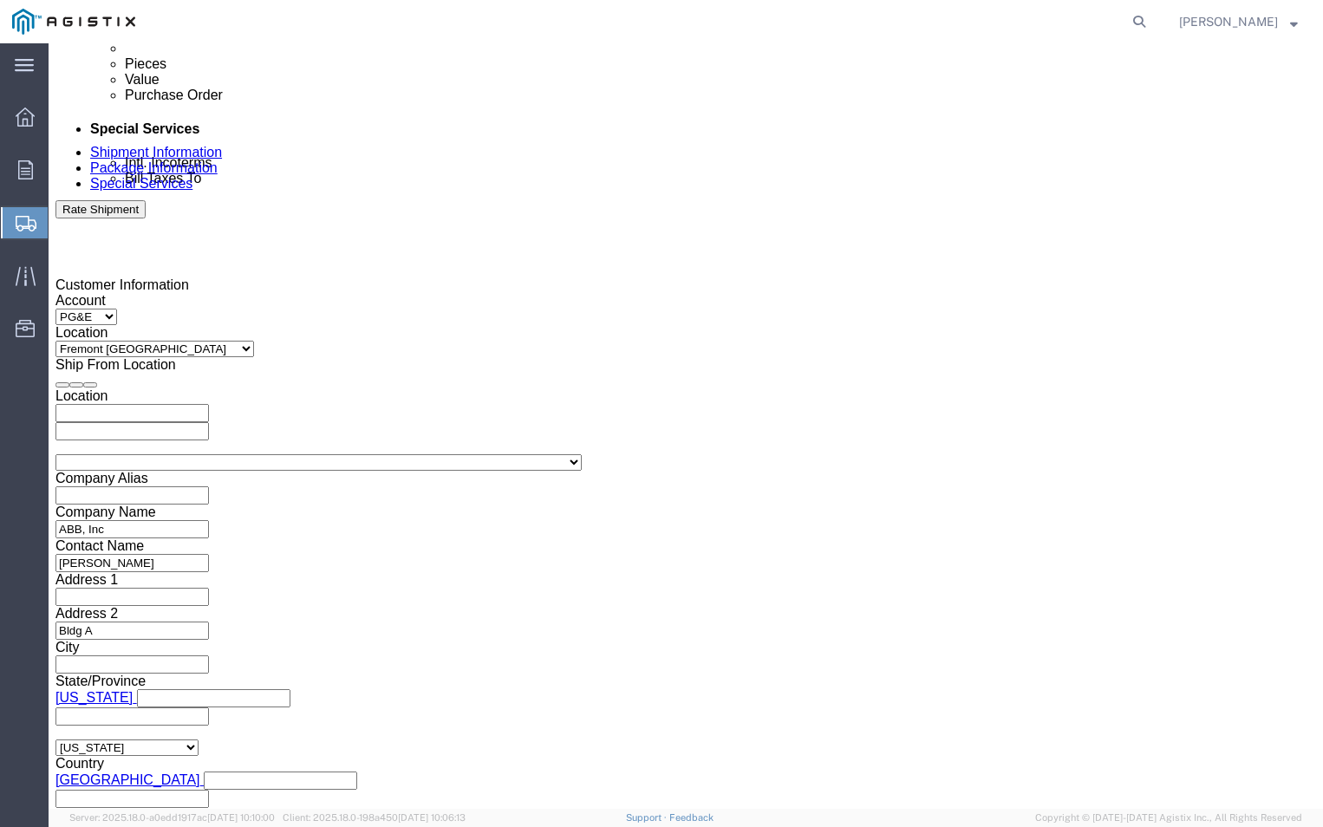
type input "3501399490"
click select "Select Air Less than Truckload Multi-Leg Ocean Freight Rail Small Parcel Truckl…"
select select "LTL"
click select "Select Air Less than Truckload Multi-Leg Ocean Freight Rail Small Parcel Truckl…"
click div "Vehicle Select Straight Truck Size Container Number Owner Select Shipper Vessel"
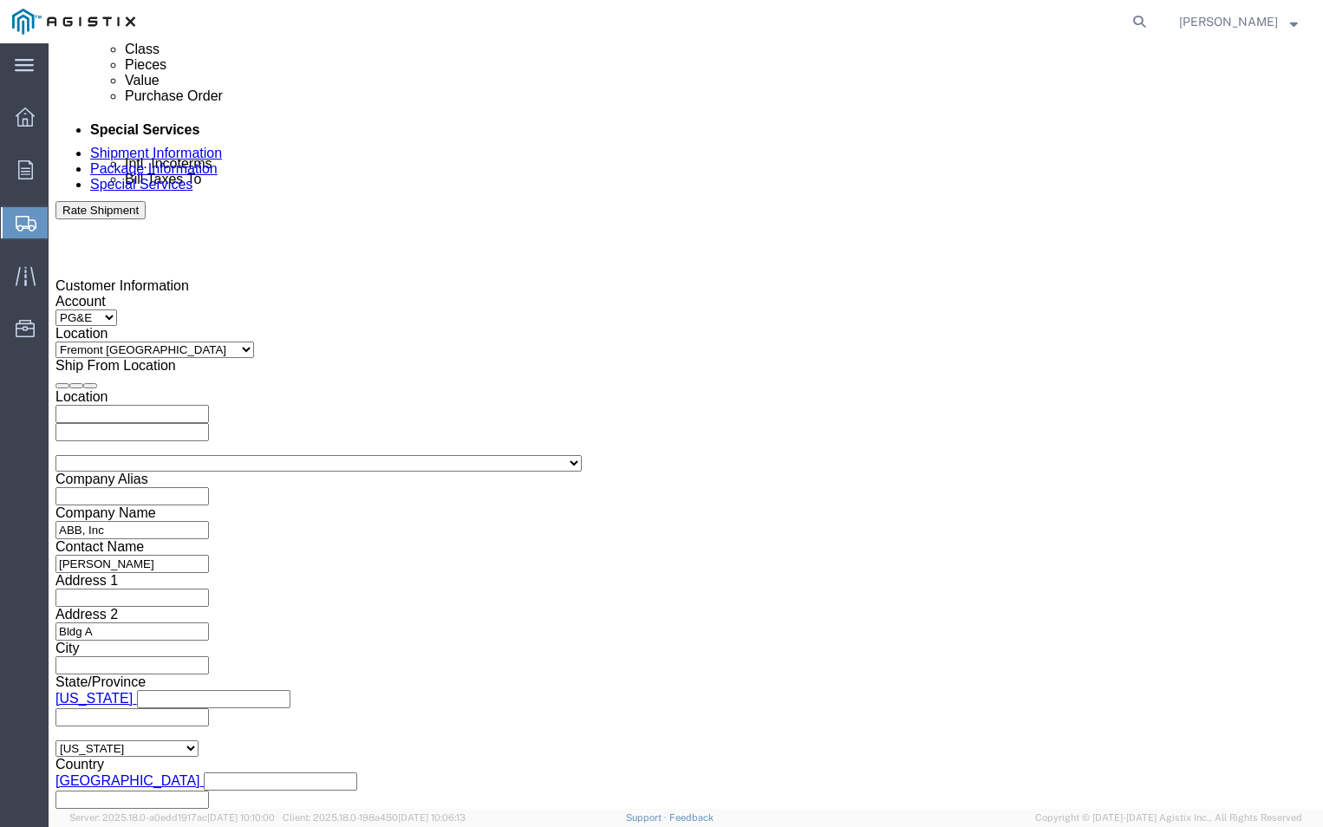
scroll to position [1005, 0]
click button "Continue"
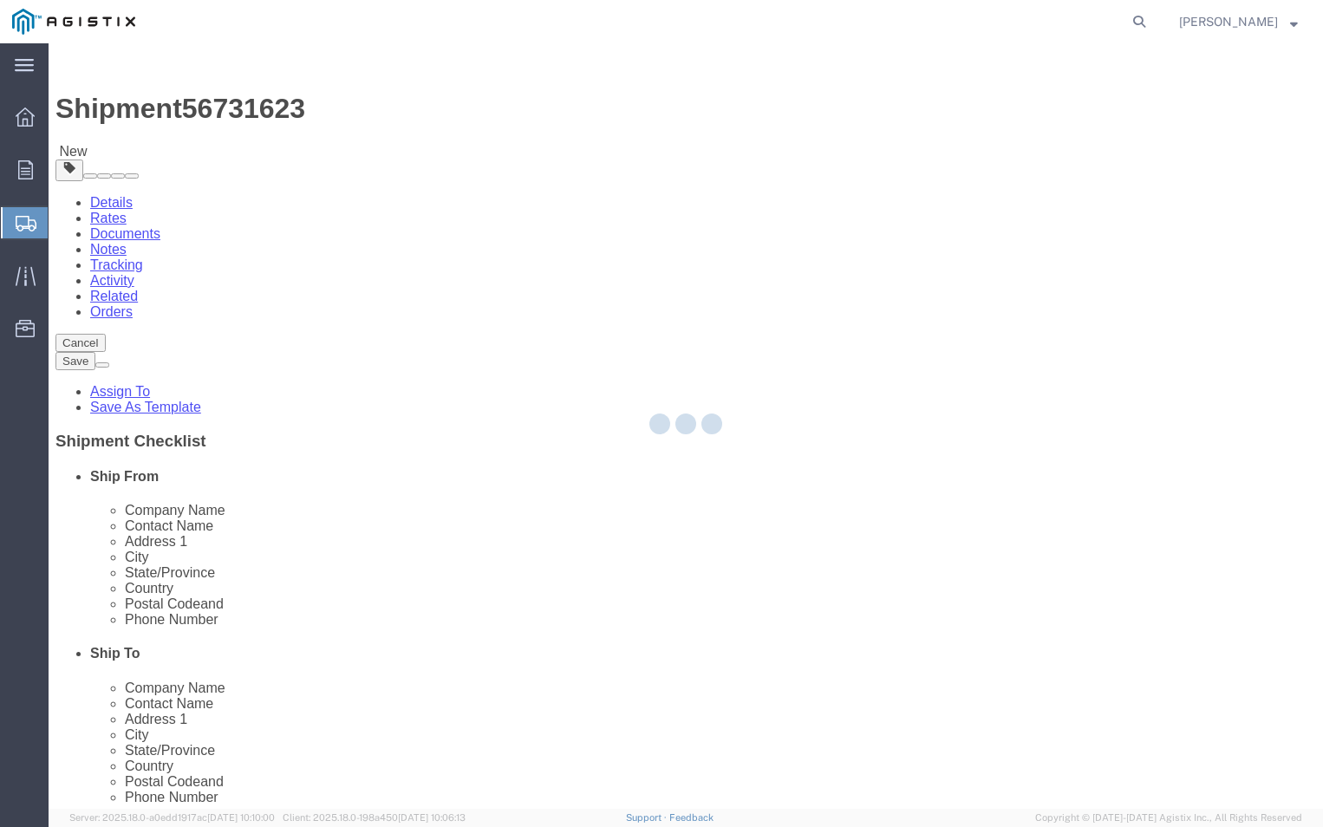
select select "CBOX"
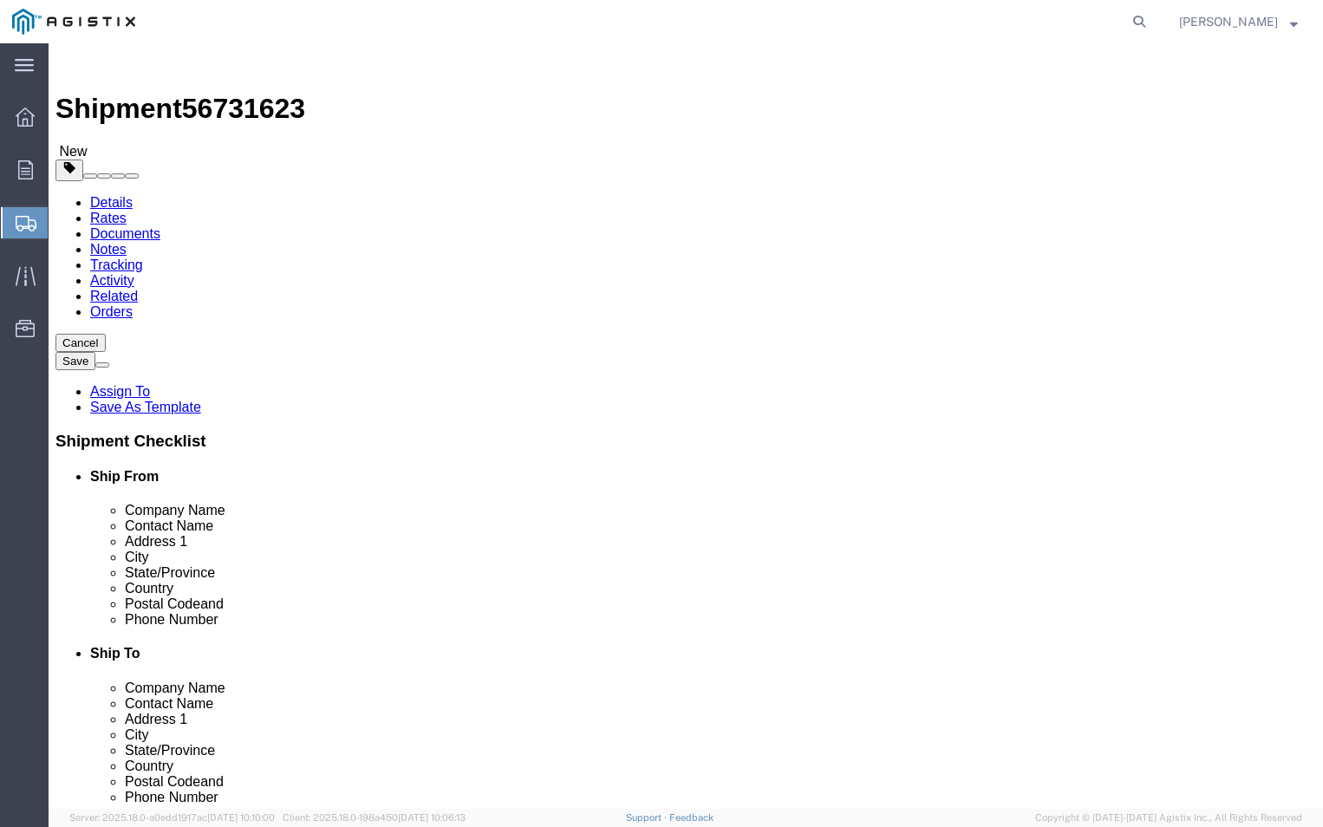
click input "1"
type input "9"
click input "text"
type input "44"
click input "text"
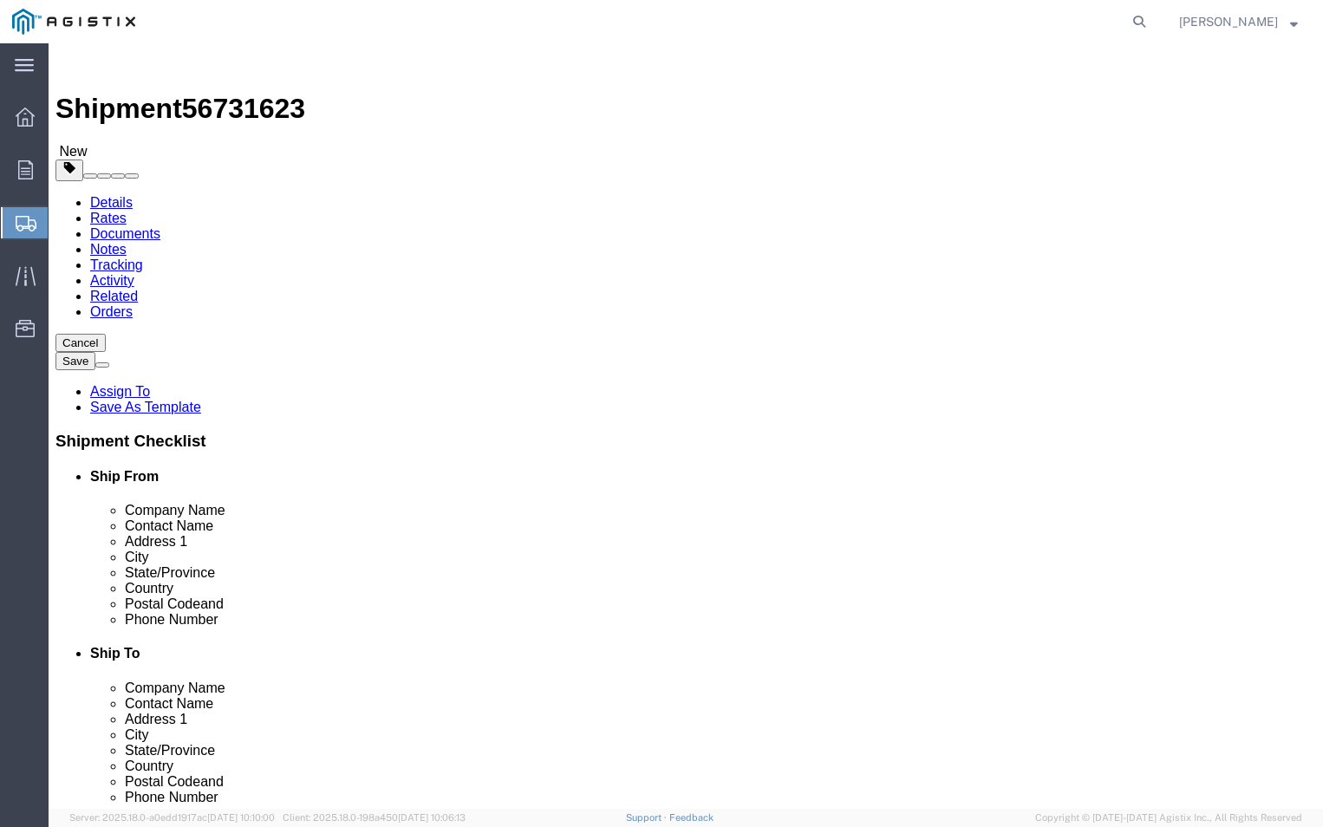
type input "45"
click input "text"
type input "30"
click input "0.00"
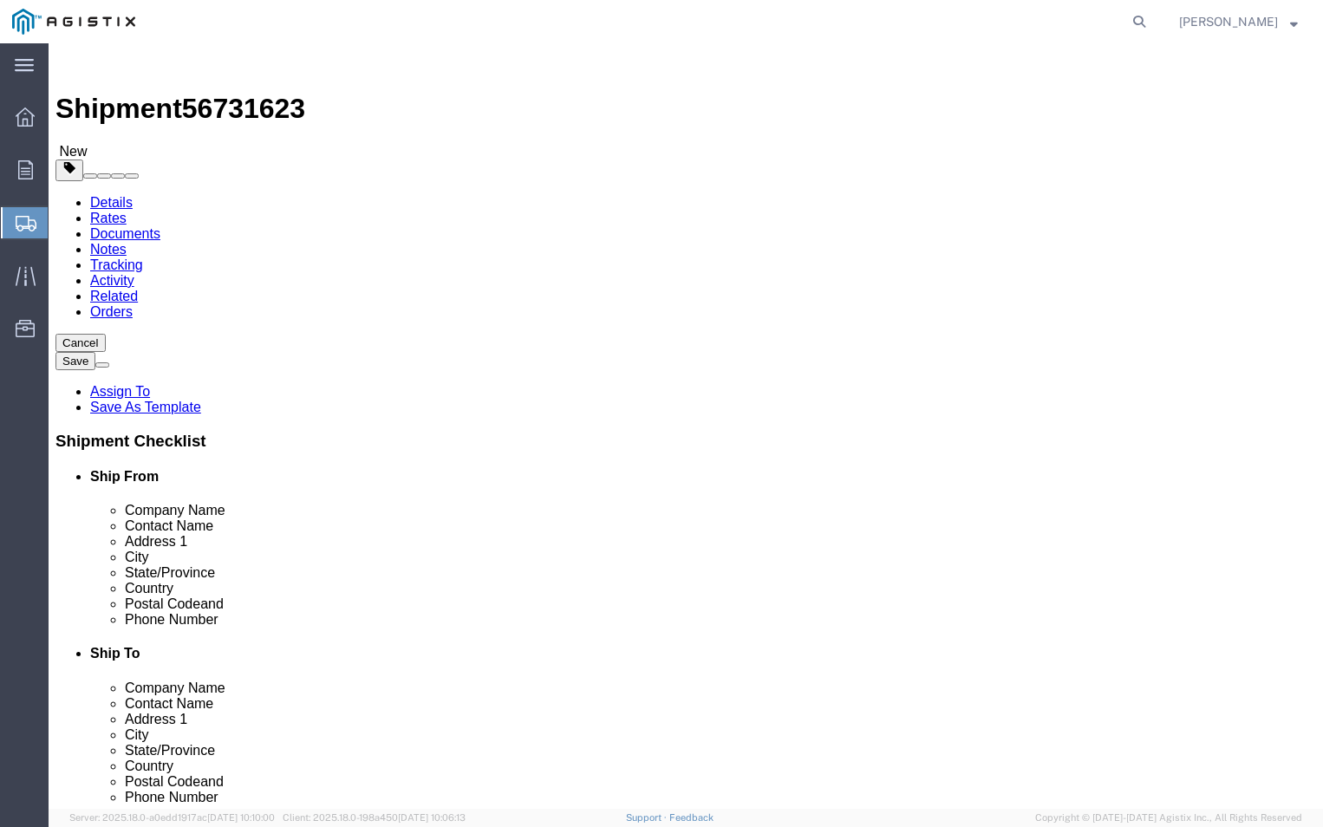
type input "728"
click div "x Package Type Select Bulk Bundle(s) Cardboard Box(es) Carton(s) Crate(s) Drum(…"
click link "Add Content"
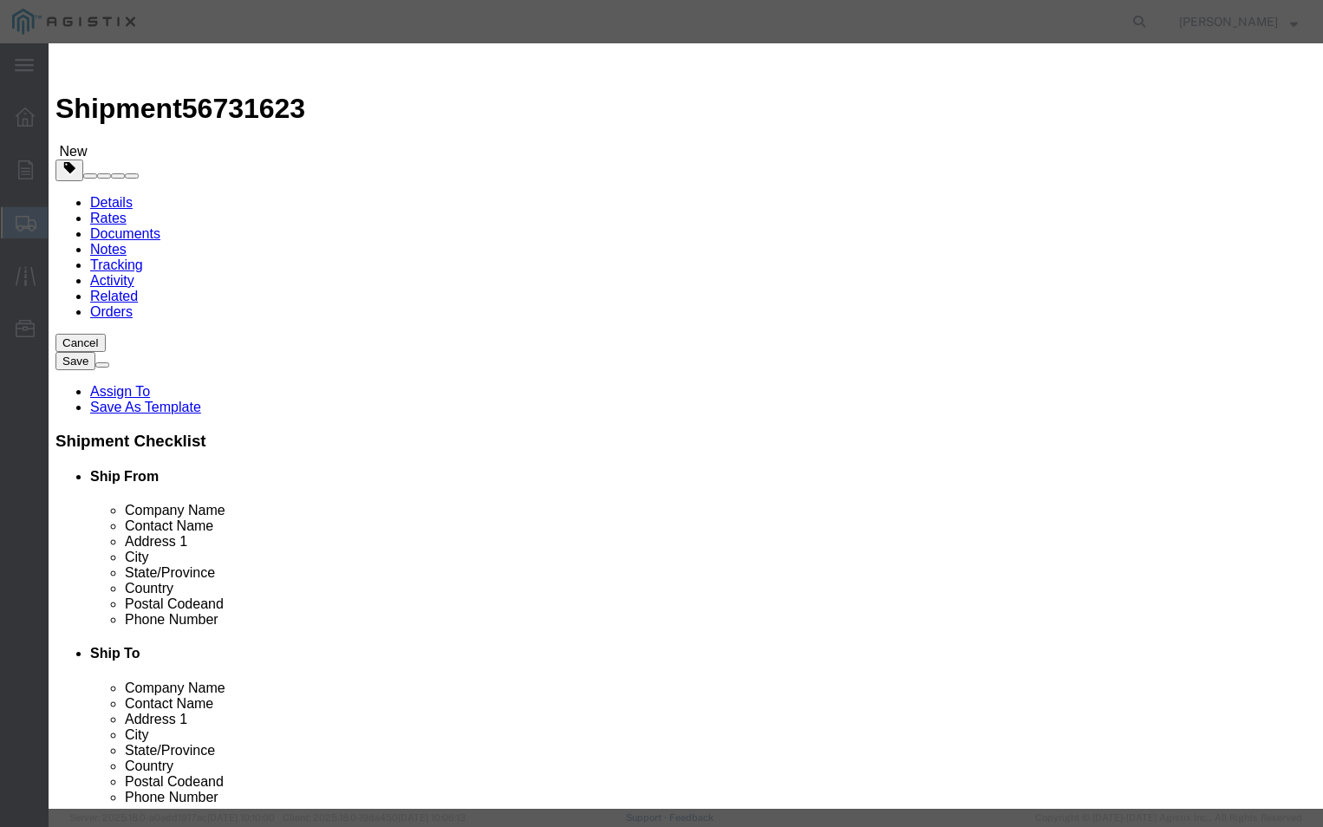
click input "text"
type input "E-PGEM250081"
click input "0"
type input "9"
click label "Class"
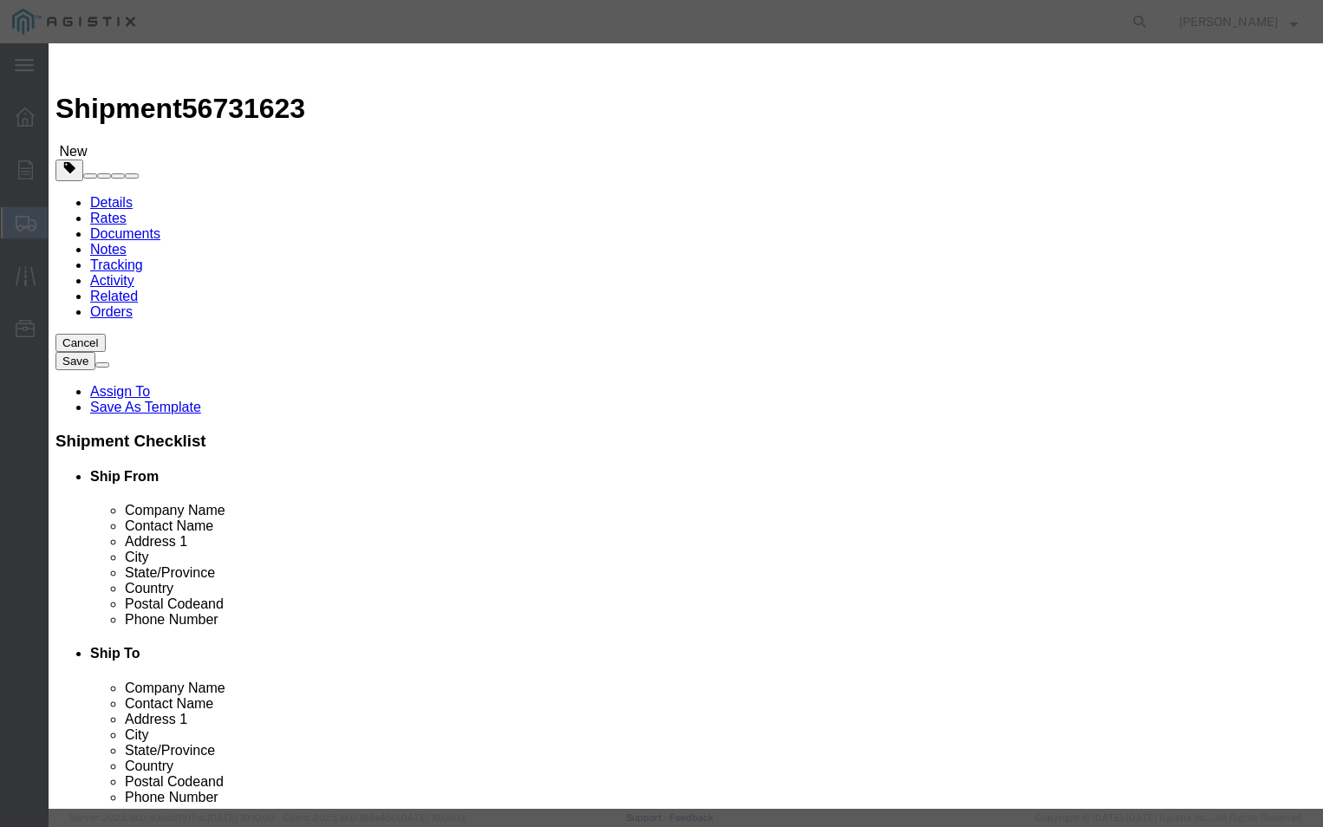
click input "text"
type input "800"
click select "Select 50 55 60 65 70 85 92.5 100 125 175 250 300 400"
select select "70"
click select "Select 50 55 60 65 70 85 92.5 100 125 175 250 300 400"
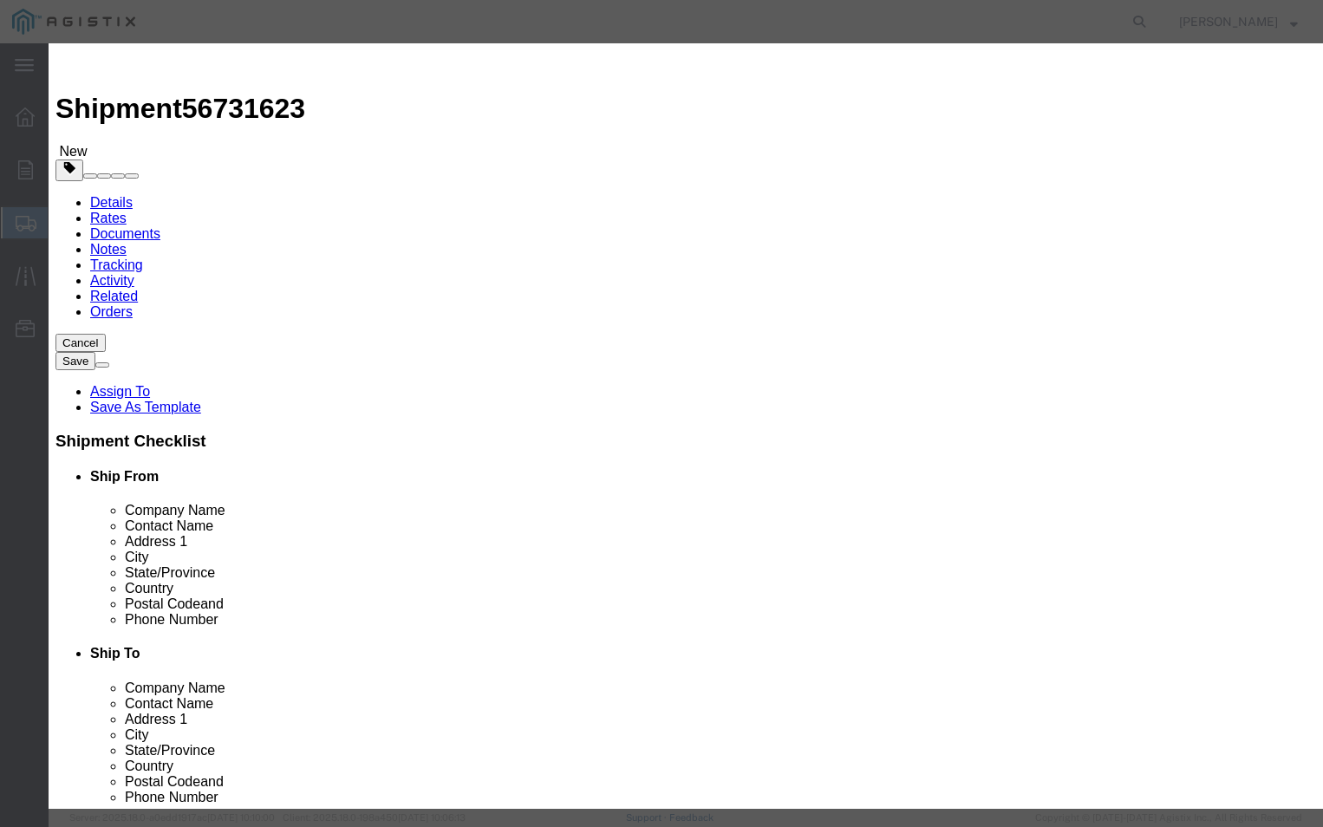
click textarea
type textarea "PLEASE CALL [PHONE_NUMBER]"
click div "Transport Notes PLEASE CALL [PHONE_NUMBER]"
click button "Save & Close"
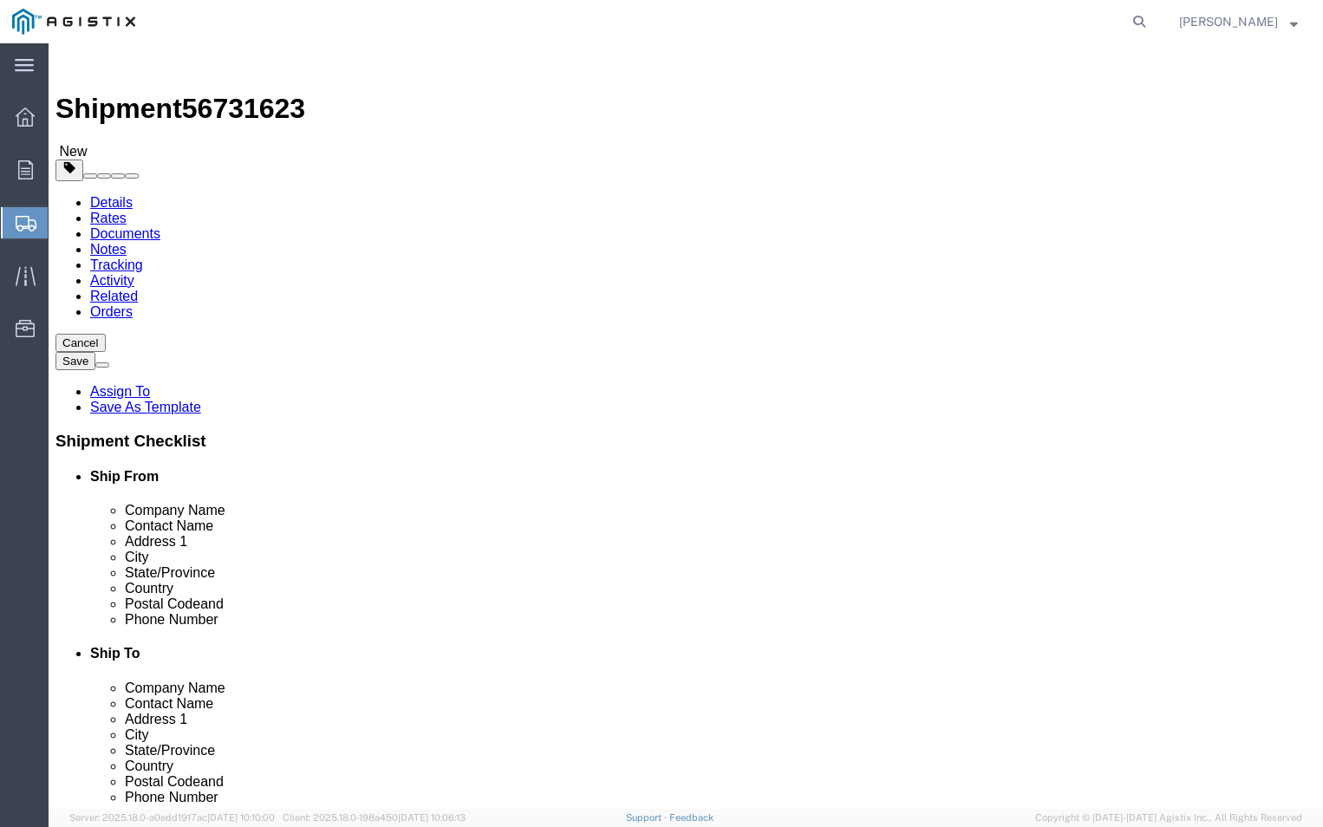
click button "Continue"
click input "text"
type input "[PERSON_NAME][EMAIL_ADDRESS][DOMAIN_NAME]"
click input "BOL"
checkbox input "true"
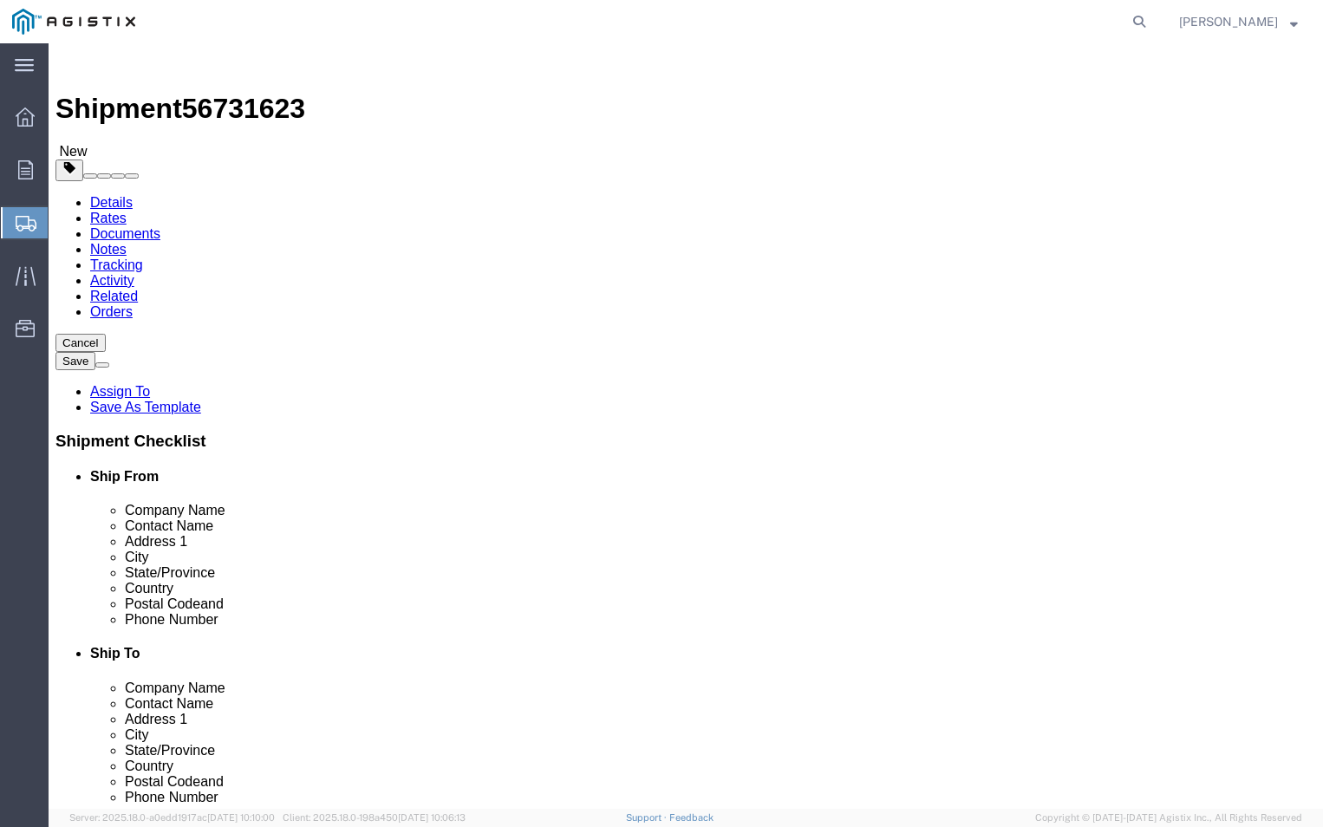
click label "Packing List"
click input "Packing List"
checkbox input "true"
click button "Rate Shipment"
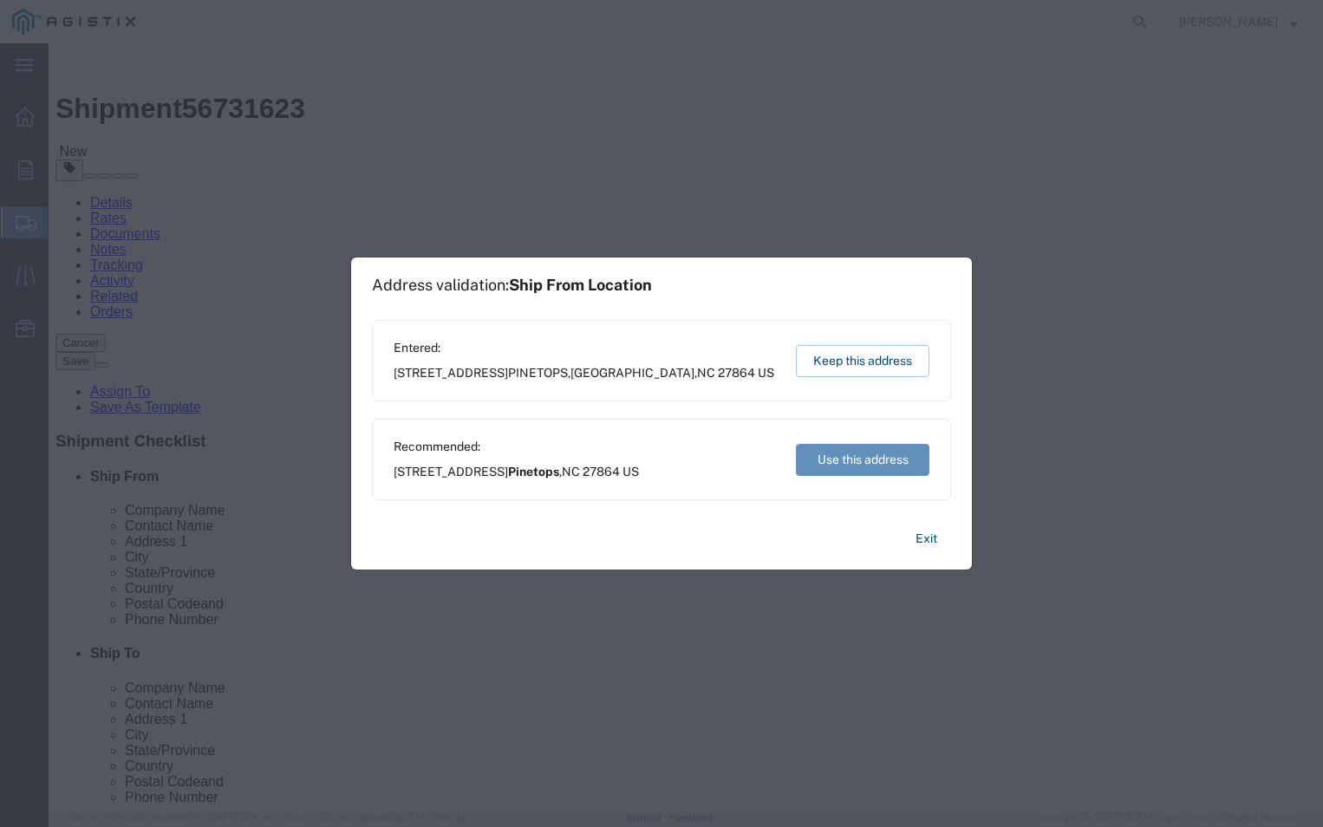
click at [851, 460] on button "Use this address" at bounding box center [863, 460] width 134 height 32
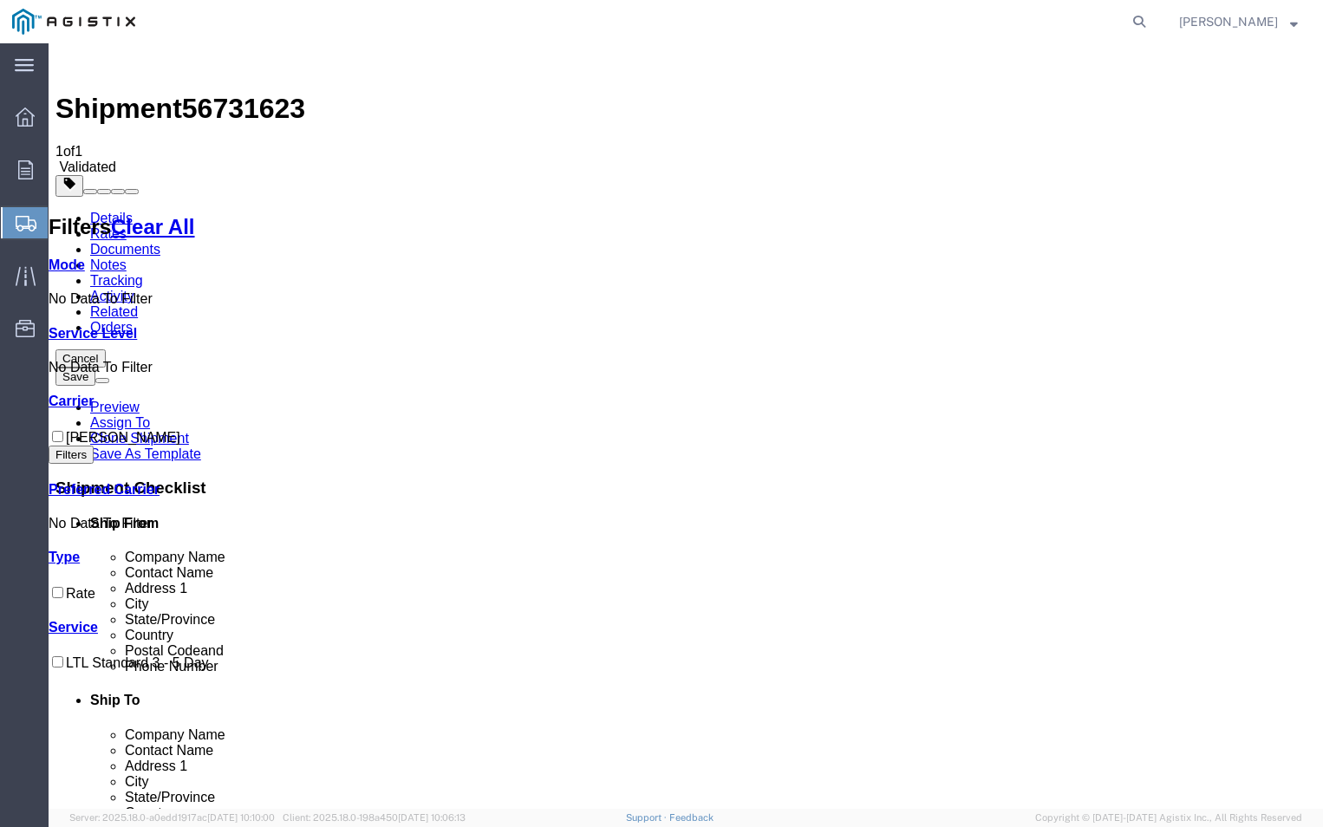
checkbox input "true"
